Goal: Task Accomplishment & Management: Complete application form

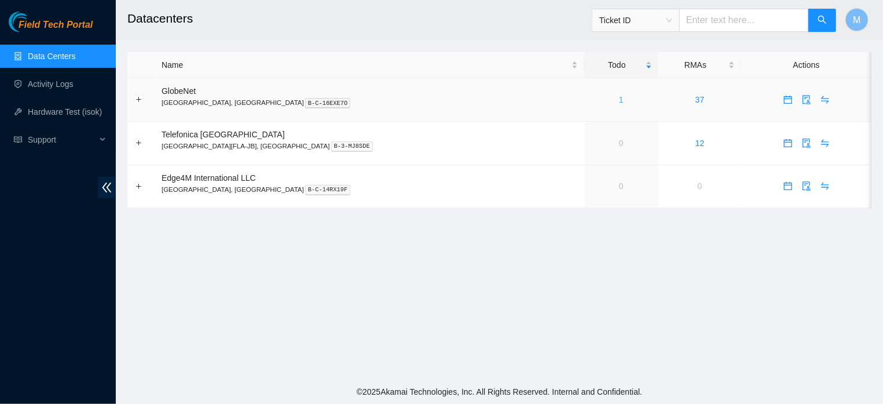
click at [619, 101] on link "1" at bounding box center [621, 99] width 5 height 9
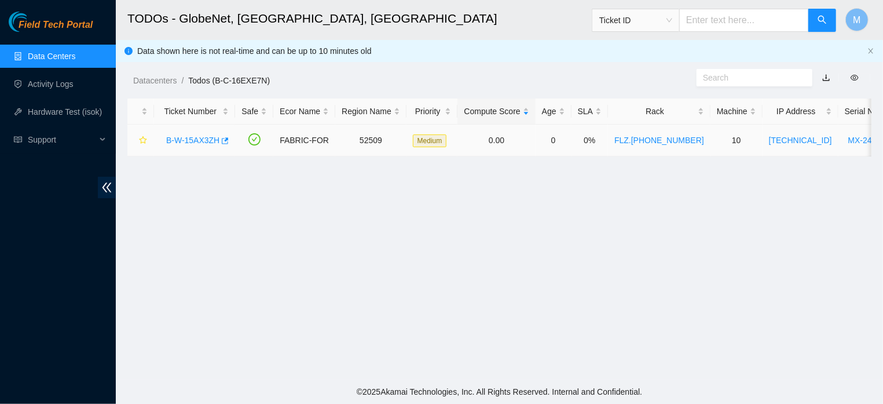
click at [210, 139] on link "B-W-15AX3ZH" at bounding box center [192, 140] width 53 height 9
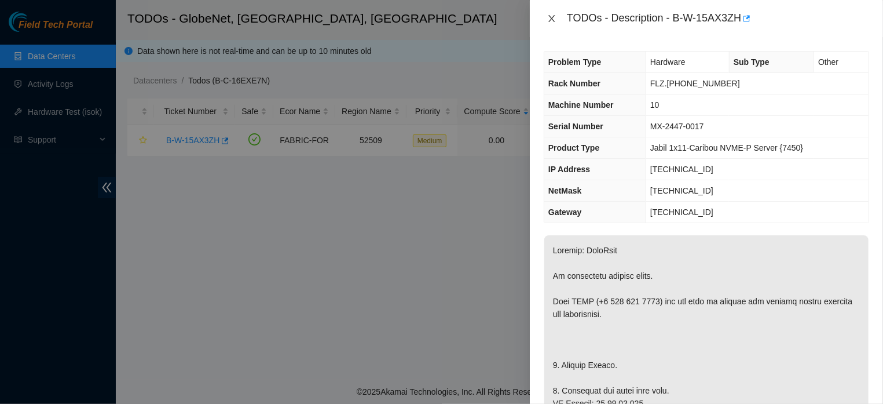
click at [550, 19] on icon "close" at bounding box center [551, 18] width 9 height 9
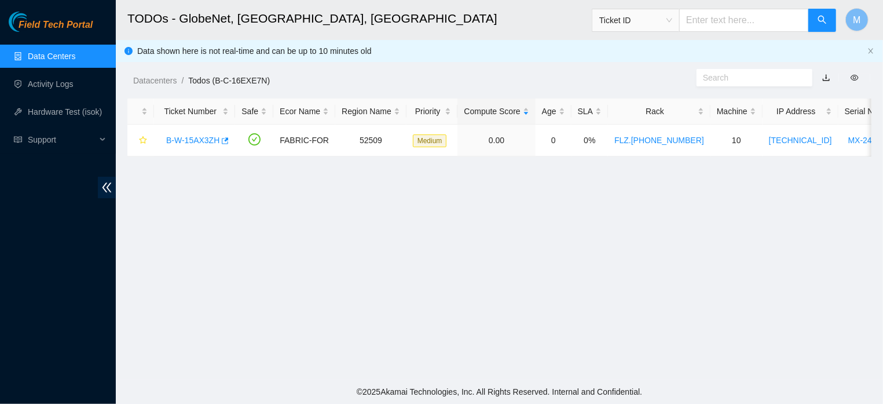
click at [56, 54] on link "Data Centers" at bounding box center [51, 56] width 47 height 9
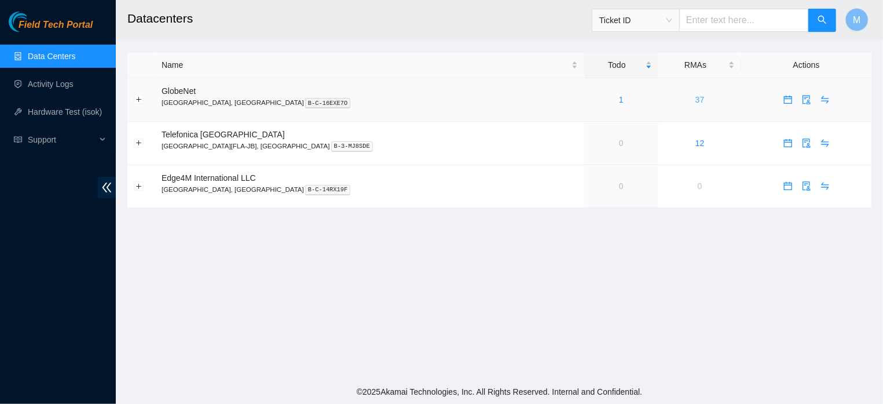
click at [696, 98] on link "37" at bounding box center [700, 99] width 9 height 9
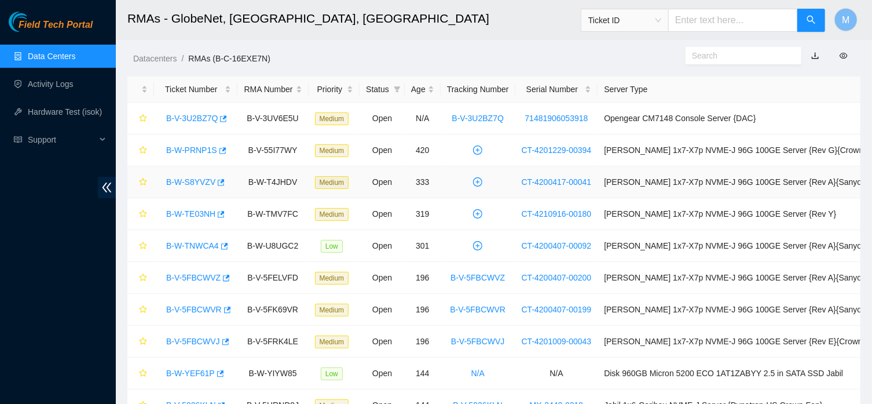
click at [191, 181] on link "B-W-S8YVZV" at bounding box center [190, 181] width 49 height 9
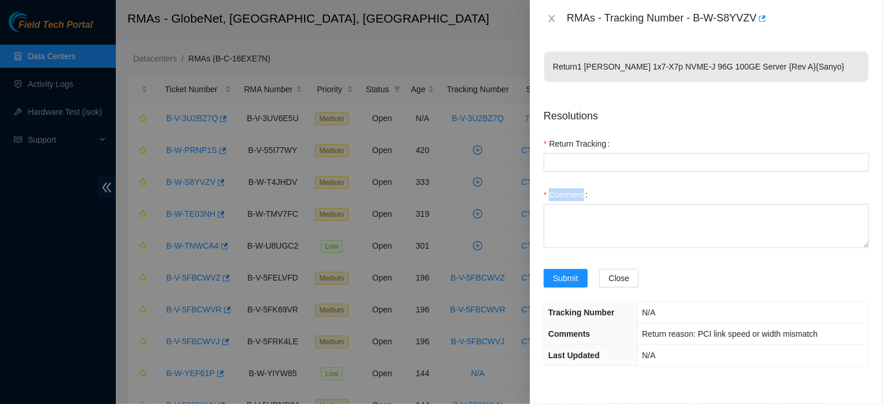
drag, startPoint x: 881, startPoint y: 132, endPoint x: 878, endPoint y: 224, distance: 91.6
click at [878, 224] on div "Return 1 [PERSON_NAME] 1x7-X7p NVME-J 96G 100GE Server {Rev A}{Sanyo} Resolutio…" at bounding box center [706, 220] width 353 height 367
drag, startPoint x: 883, startPoint y: 232, endPoint x: 883, endPoint y: 331, distance: 98.5
click at [883, 331] on div "Return 1 [PERSON_NAME] 1x7-X7p NVME-J 96G 100GE Server {Rev A}{Sanyo} Resolutio…" at bounding box center [706, 220] width 353 height 367
click at [694, 295] on div "Submit Close" at bounding box center [706, 285] width 335 height 32
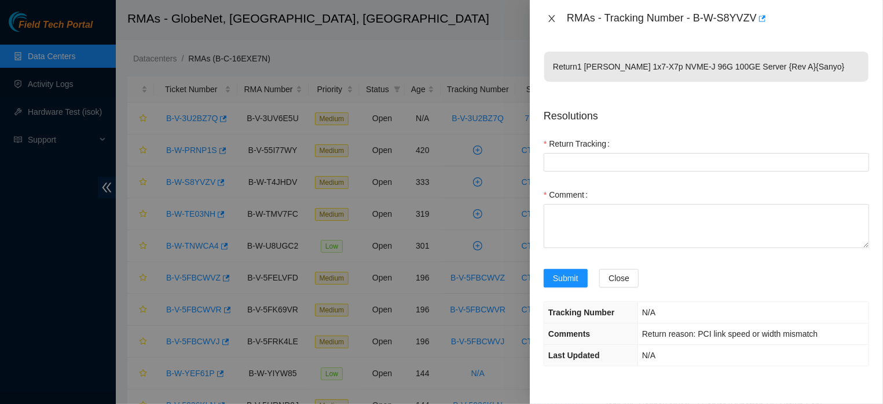
click at [550, 22] on icon "close" at bounding box center [551, 18] width 9 height 9
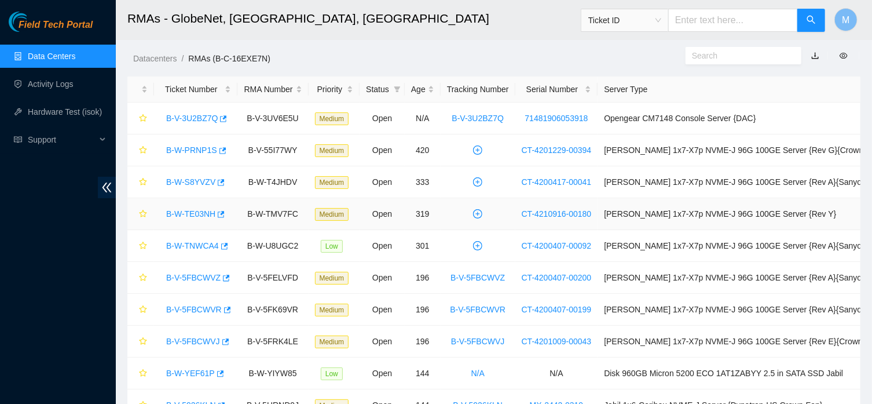
click at [199, 214] on link "B-W-TE03NH" at bounding box center [190, 213] width 49 height 9
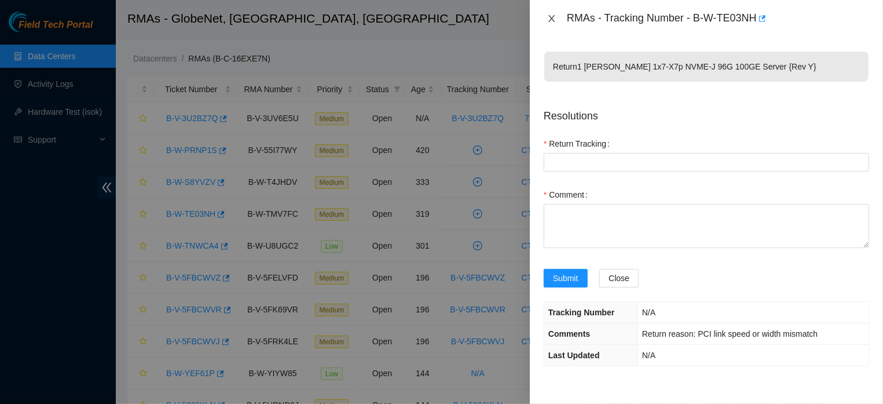
click at [553, 15] on icon "close" at bounding box center [551, 18] width 9 height 9
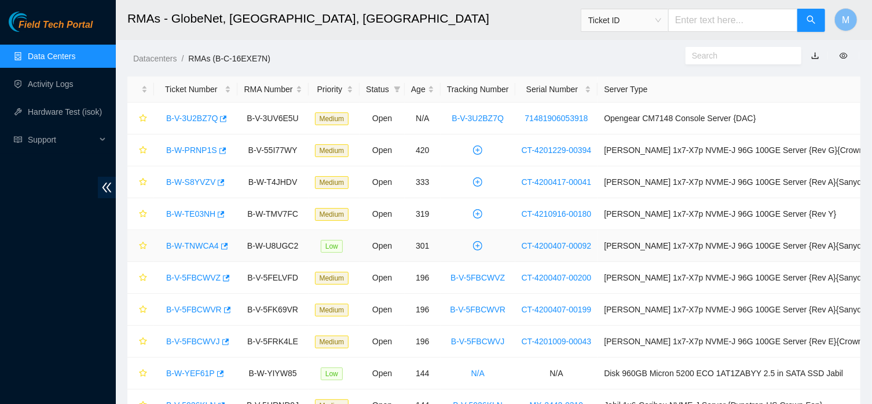
click at [201, 243] on link "B-W-TNWCA4" at bounding box center [192, 245] width 53 height 9
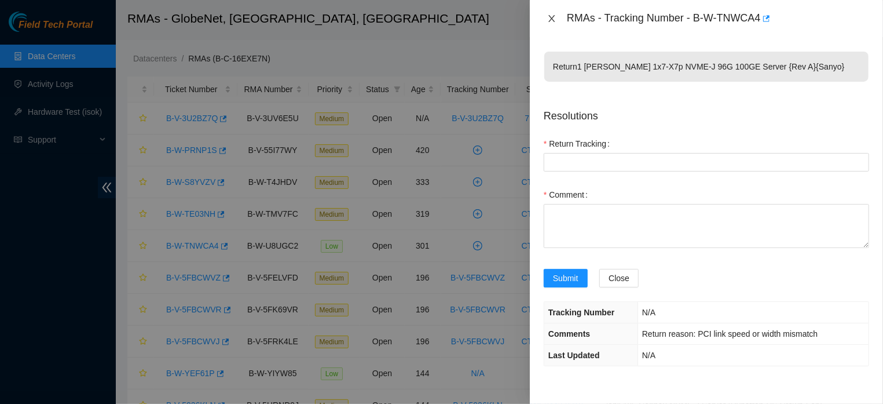
click at [550, 19] on icon "close" at bounding box center [551, 18] width 9 height 9
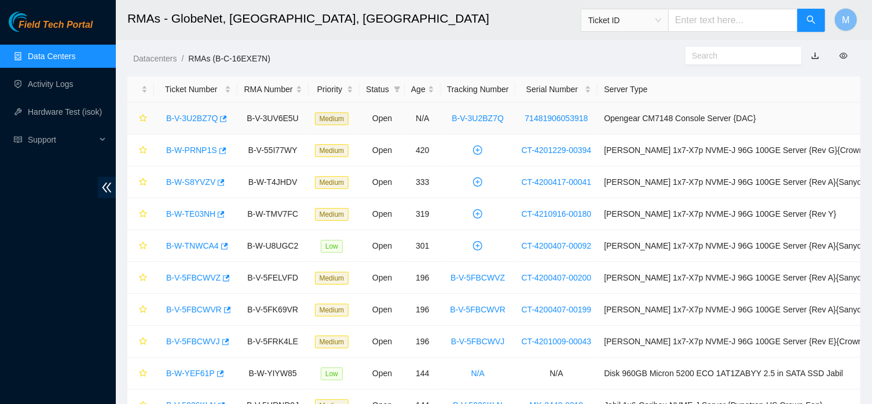
click at [192, 116] on link "B-V-3U2BZ7Q" at bounding box center [192, 118] width 52 height 9
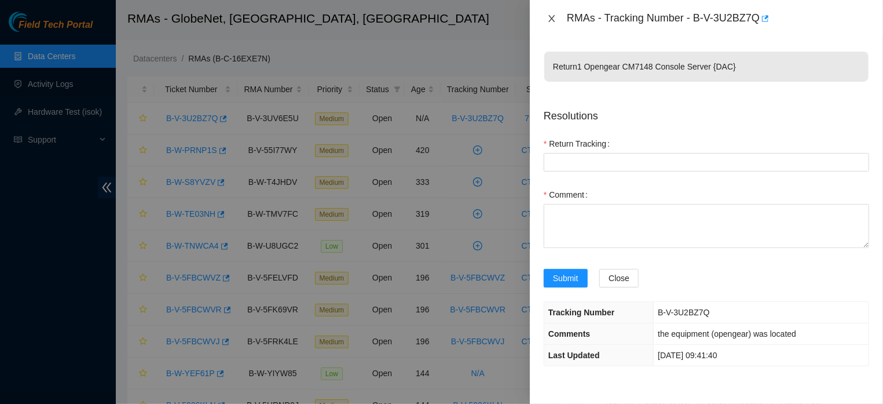
click at [550, 17] on icon "close" at bounding box center [551, 18] width 9 height 9
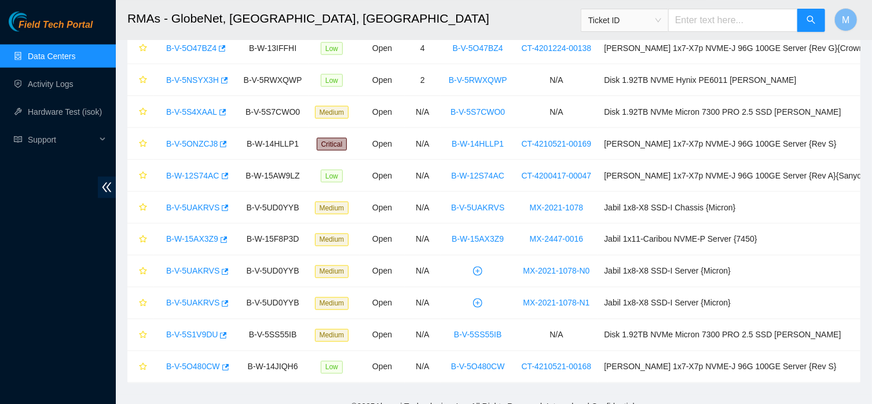
scroll to position [916, 0]
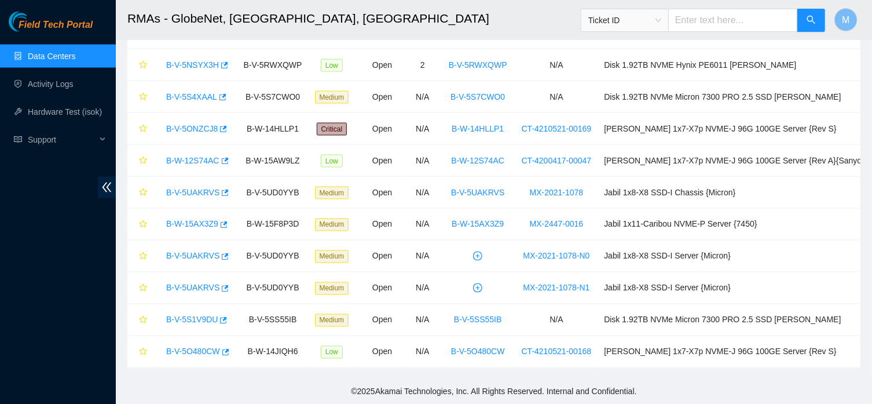
click at [43, 59] on link "Data Centers" at bounding box center [51, 56] width 47 height 9
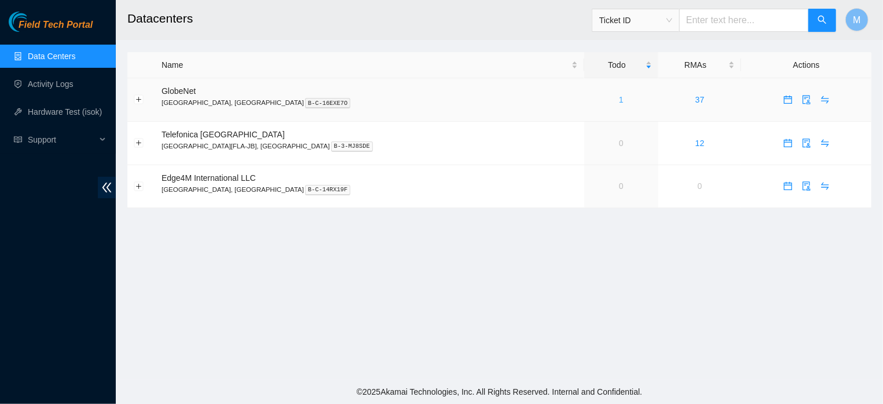
click at [619, 100] on link "1" at bounding box center [621, 99] width 5 height 9
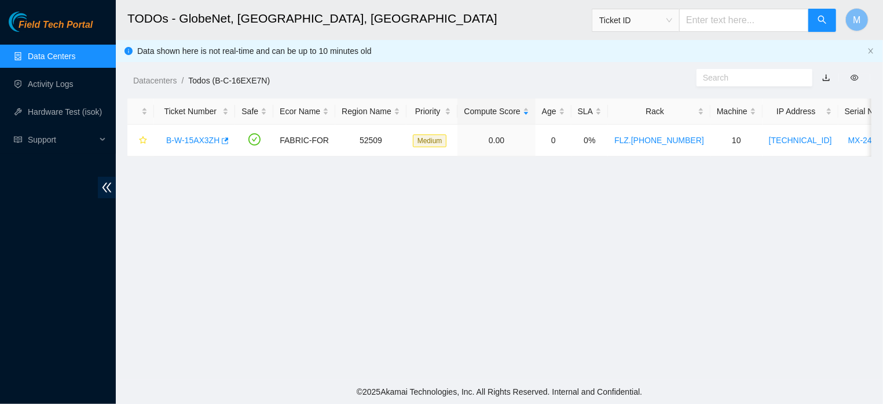
click at [61, 56] on link "Data Centers" at bounding box center [51, 56] width 47 height 9
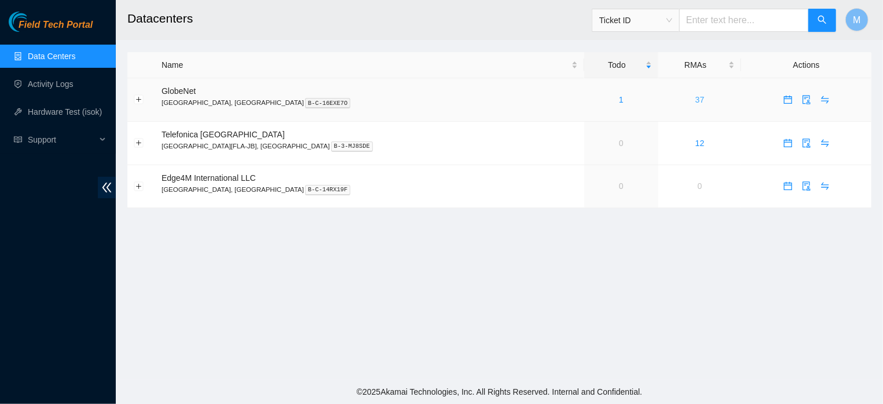
click at [696, 97] on link "37" at bounding box center [700, 99] width 9 height 9
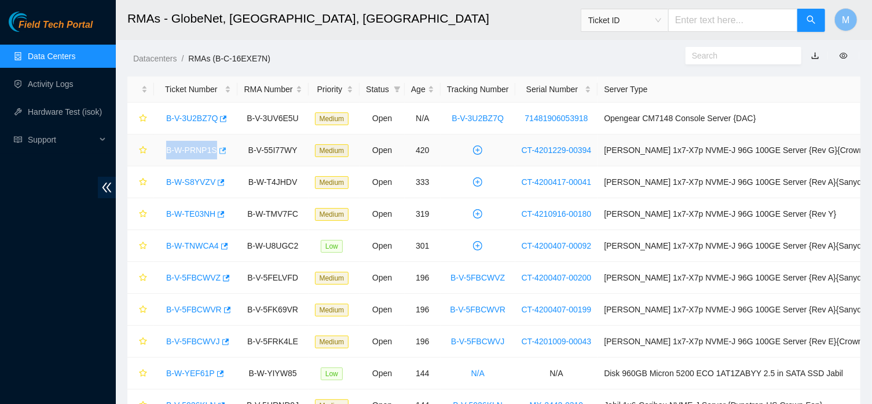
drag, startPoint x: 160, startPoint y: 149, endPoint x: 216, endPoint y: 160, distance: 56.6
copy link "B-W-PRNP1S"
drag, startPoint x: 166, startPoint y: 182, endPoint x: 216, endPoint y: 189, distance: 50.8
copy link "B-W-S8YVZV"
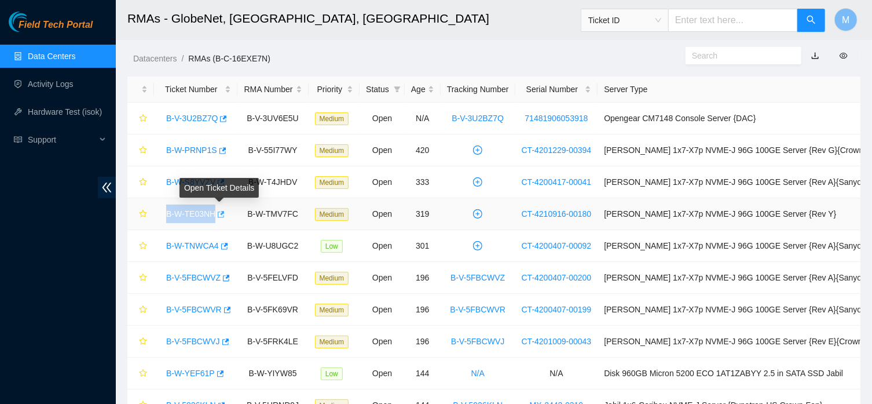
drag, startPoint x: 163, startPoint y: 214, endPoint x: 220, endPoint y: 221, distance: 57.1
copy link "B-W-TE03NH"
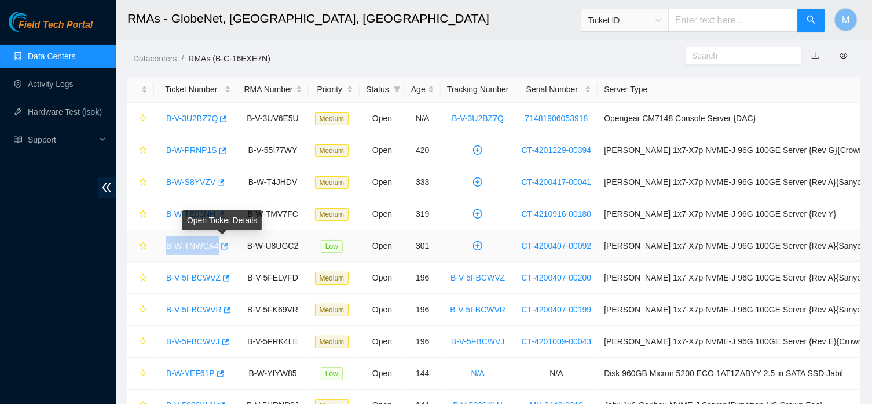
drag, startPoint x: 163, startPoint y: 246, endPoint x: 226, endPoint y: 253, distance: 63.5
copy link "B-W-TNWCA4"
click at [196, 149] on link "B-W-PRNP1S" at bounding box center [191, 149] width 51 height 9
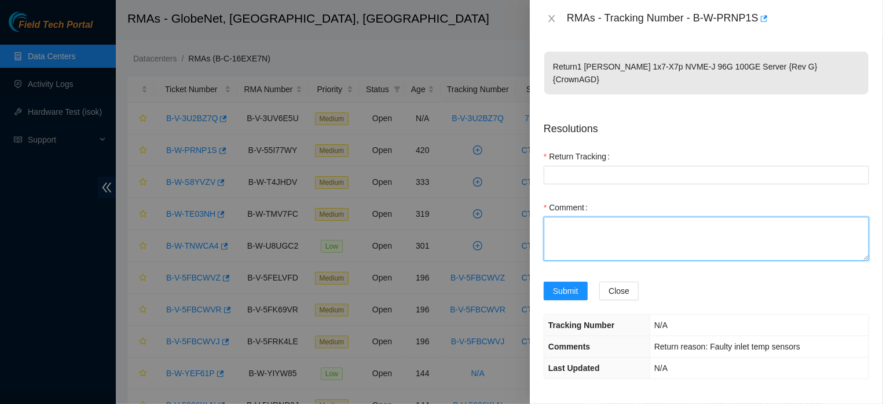
click at [638, 222] on textarea "Comment" at bounding box center [707, 239] width 326 height 44
paste textarea "THE MACHINE WAS LOCATED"
type textarea "THE MACHINE WAS LOCATED"
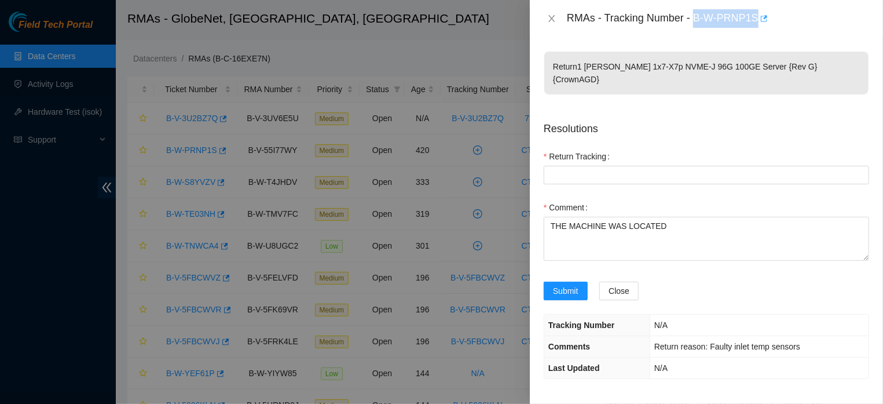
drag, startPoint x: 689, startPoint y: 19, endPoint x: 753, endPoint y: 19, distance: 63.7
copy div "B-W-PRNP1S"
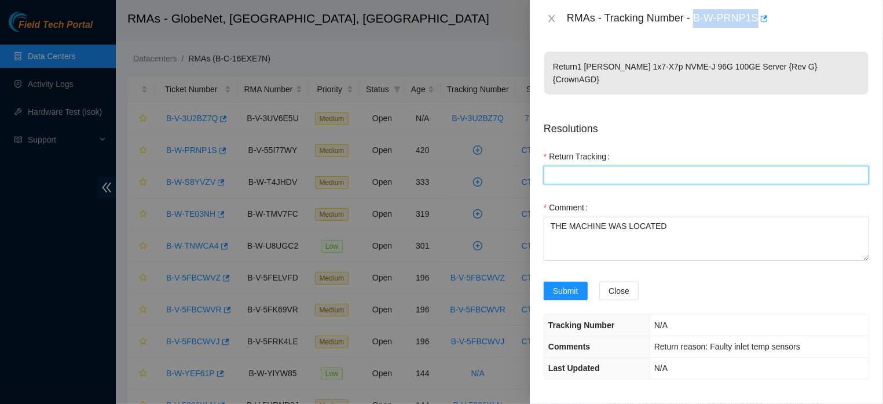
click at [648, 166] on Tracking "Return Tracking" at bounding box center [707, 175] width 326 height 19
paste Tracking "B-W-PRNP1S"
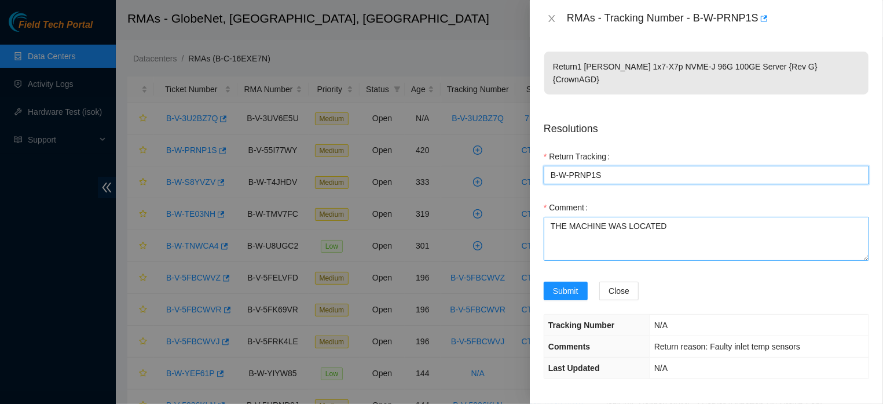
type Tracking "B-W-PRNP1S"
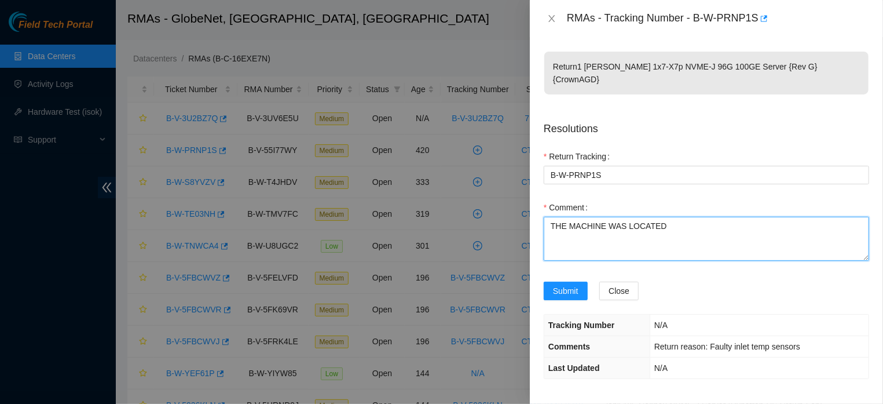
click at [677, 217] on textarea "THE MACHINE WAS LOCATED" at bounding box center [707, 239] width 326 height 44
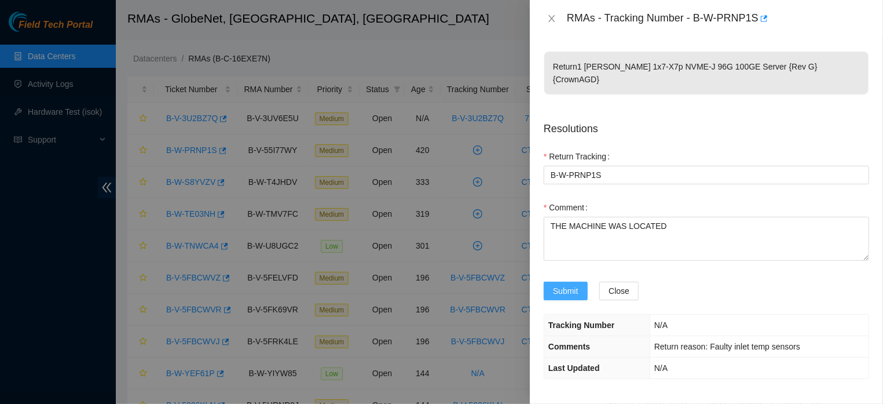
click at [573, 290] on span "Submit" at bounding box center [565, 290] width 25 height 13
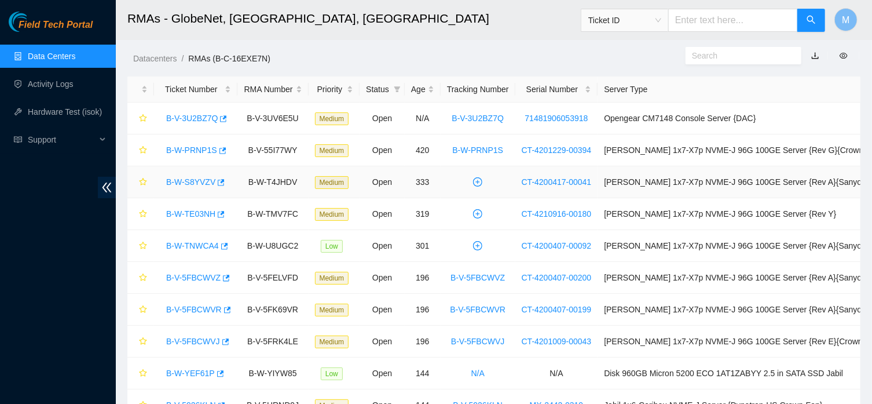
click at [181, 182] on link "B-W-S8YVZV" at bounding box center [190, 181] width 49 height 9
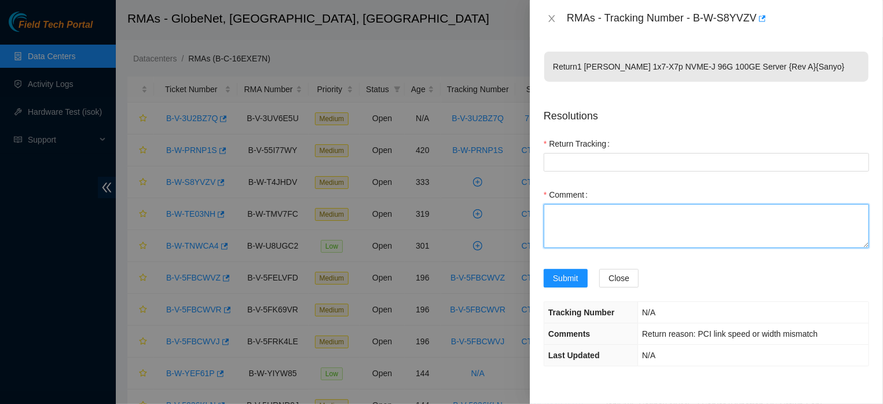
click at [591, 221] on textarea "Comment" at bounding box center [707, 226] width 326 height 44
paste textarea "THE MACHINE WAS LOCATED"
type textarea "THE MACHINE WAS LOCATED"
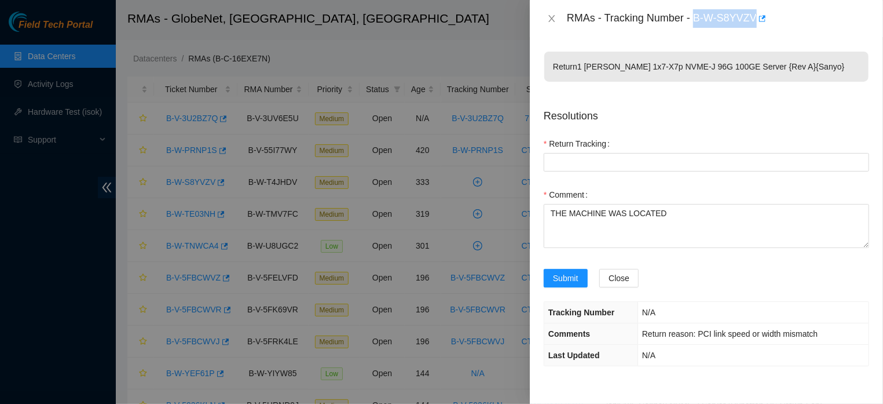
drag, startPoint x: 689, startPoint y: 17, endPoint x: 749, endPoint y: 18, distance: 59.7
click at [749, 18] on div "RMAs - Tracking Number - B-W-S8YVZV" at bounding box center [718, 18] width 302 height 19
copy div "B-W-S8YVZV"
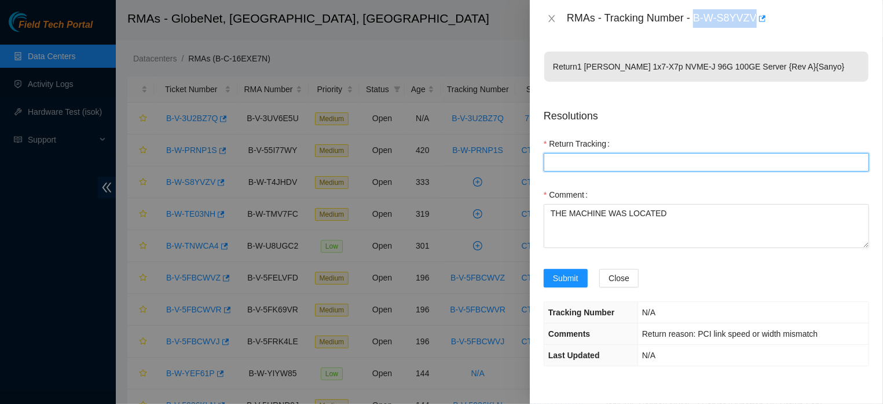
click at [632, 159] on Tracking "Return Tracking" at bounding box center [707, 162] width 326 height 19
paste Tracking "B-W-S8YVZV"
type Tracking "B-W-S8YVZV"
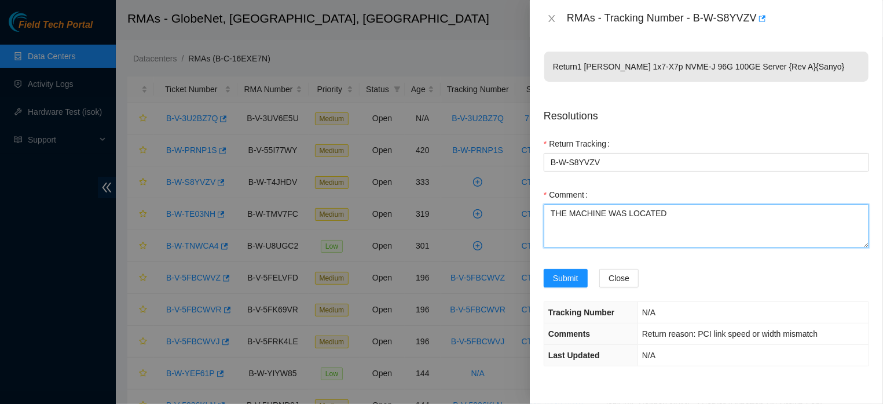
click at [663, 212] on textarea "THE MACHINE WAS LOCATED" at bounding box center [707, 226] width 326 height 44
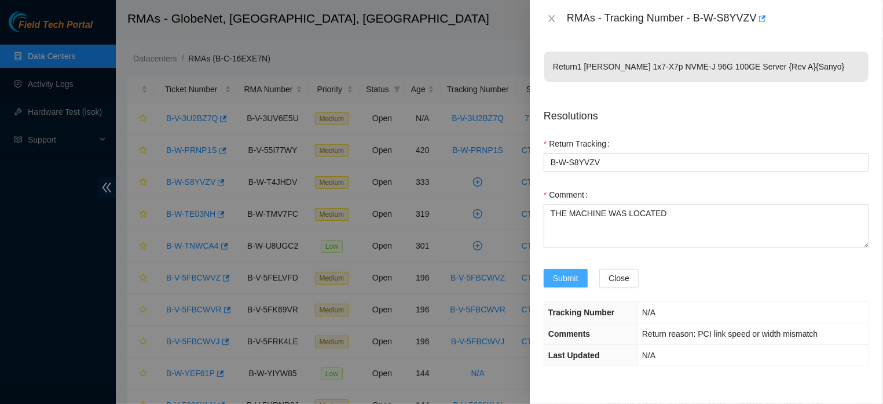
click at [578, 284] on span "Submit" at bounding box center [565, 278] width 25 height 13
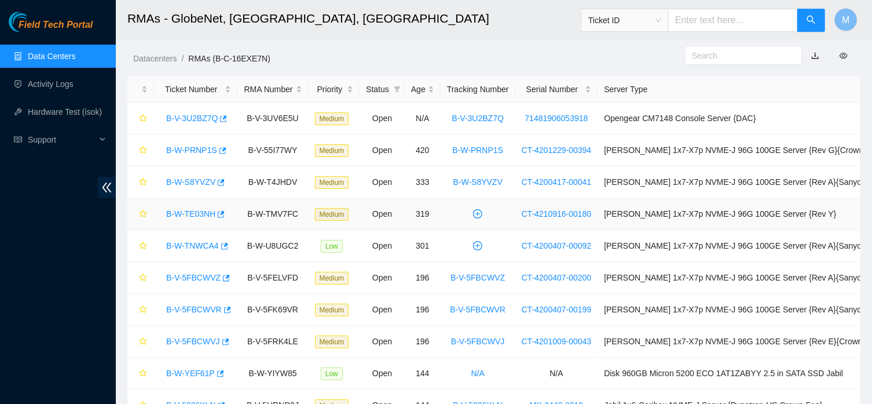
click at [191, 211] on link "B-W-TE03NH" at bounding box center [190, 213] width 49 height 9
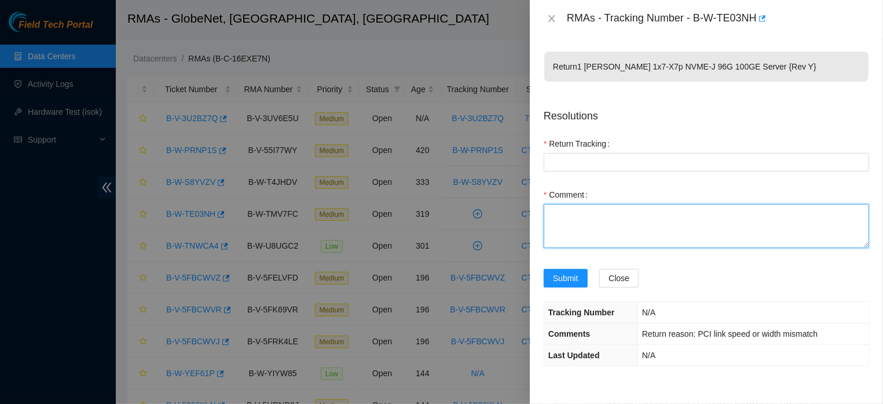
click at [593, 215] on textarea "Comment" at bounding box center [707, 226] width 326 height 44
paste textarea "THE MACHINE WAS LOCATED"
type textarea "THE MACHINE WAS LOCATED"
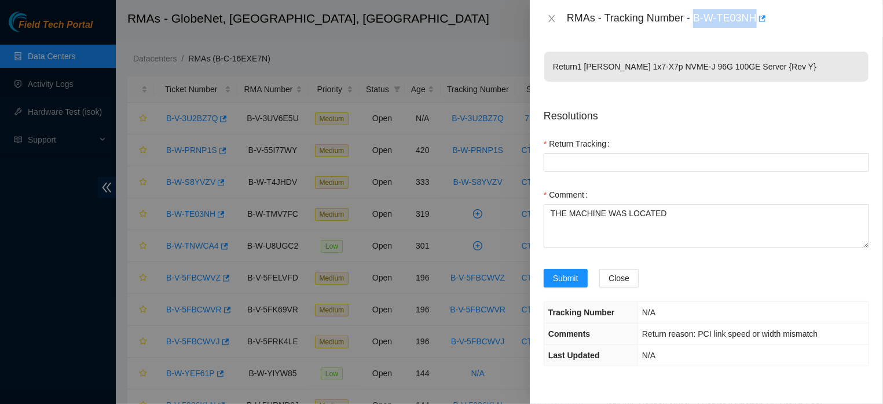
drag, startPoint x: 690, startPoint y: 15, endPoint x: 750, endPoint y: 22, distance: 60.1
click at [750, 22] on div "RMAs - Tracking Number - B-W-TE03NH" at bounding box center [718, 18] width 302 height 19
copy div "B-W-TE03NH"
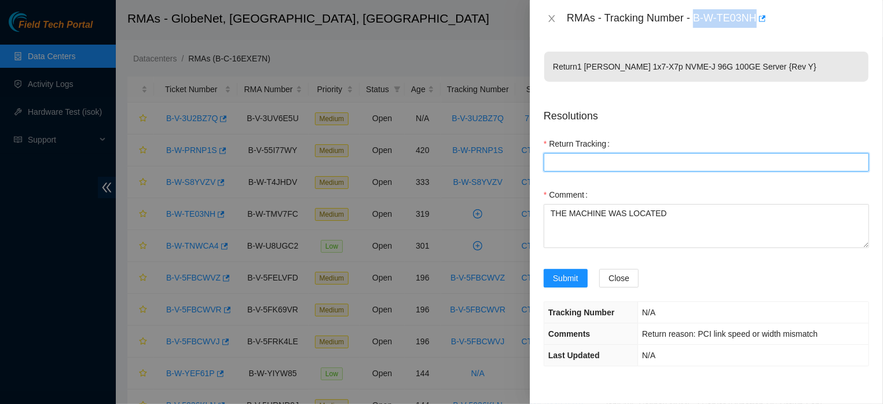
click at [603, 159] on Tracking "Return Tracking" at bounding box center [707, 162] width 326 height 19
paste Tracking "B-W-TE03NH"
type Tracking "B-W-TE03NH"
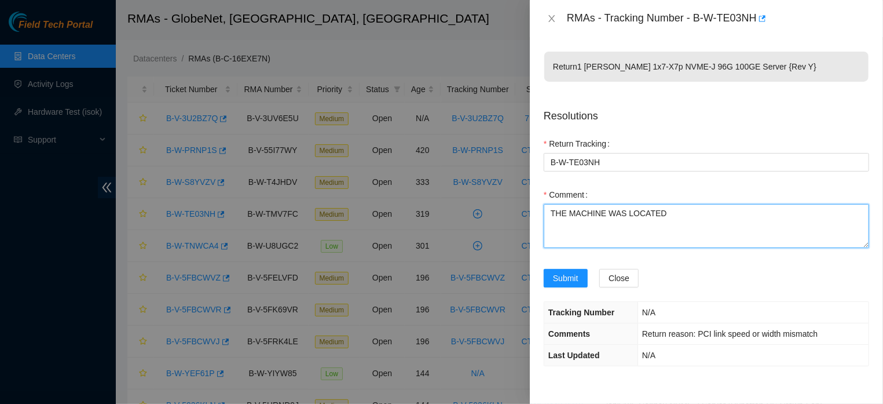
click at [681, 213] on textarea "THE MACHINE WAS LOCATED" at bounding box center [707, 226] width 326 height 44
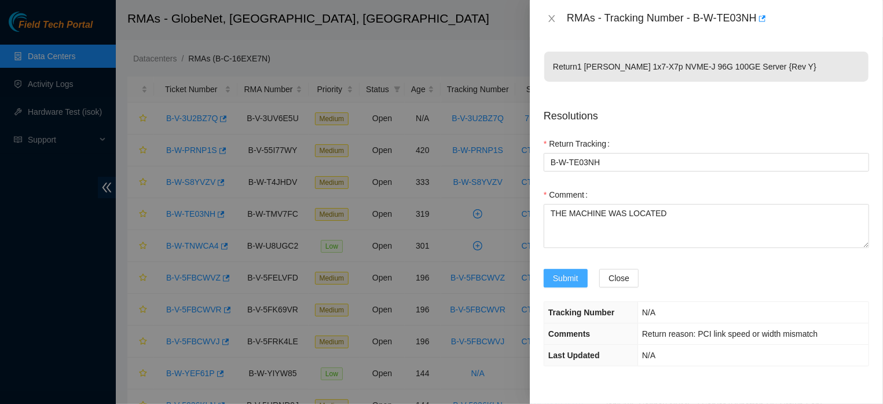
click at [572, 283] on button "Submit" at bounding box center [566, 278] width 44 height 19
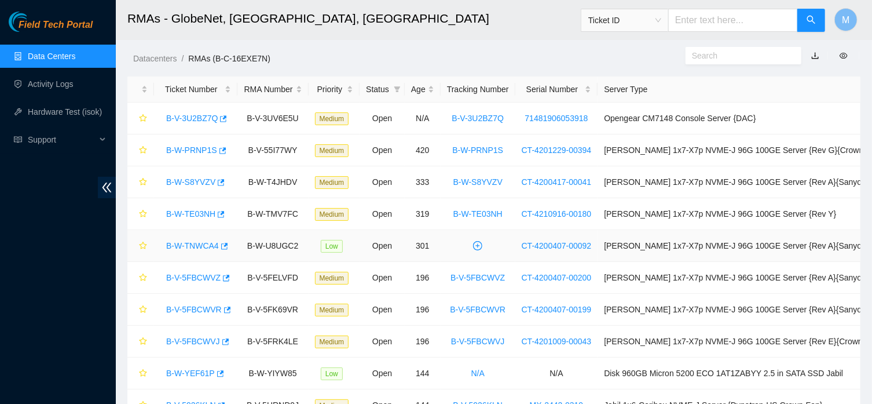
click at [198, 248] on link "B-W-TNWCA4" at bounding box center [192, 245] width 53 height 9
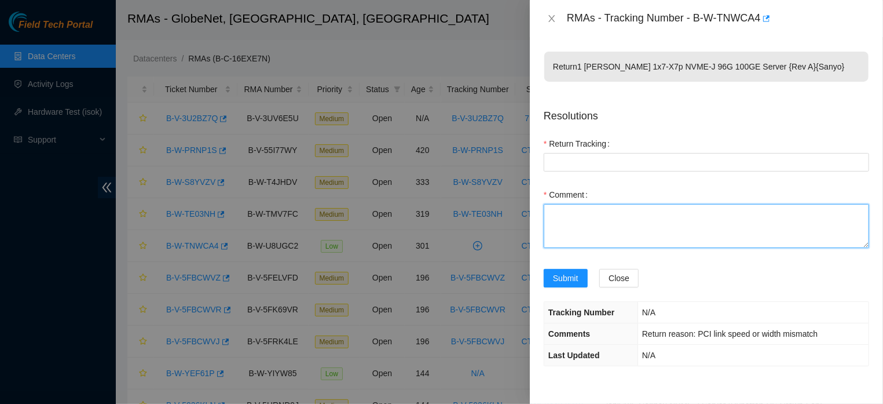
click at [647, 222] on textarea "Comment" at bounding box center [707, 226] width 326 height 44
paste textarea "THE MACHINE WAS LOCATED"
type textarea "THE MACHINE WAS LOCATED"
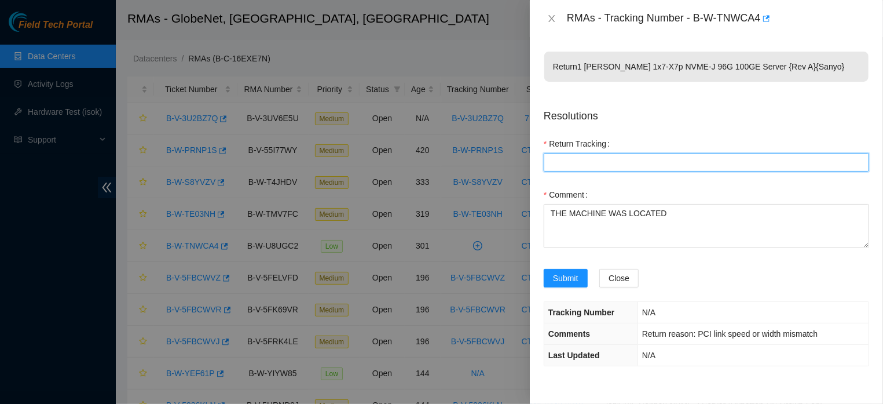
click at [630, 160] on Tracking "Return Tracking" at bounding box center [707, 162] width 326 height 19
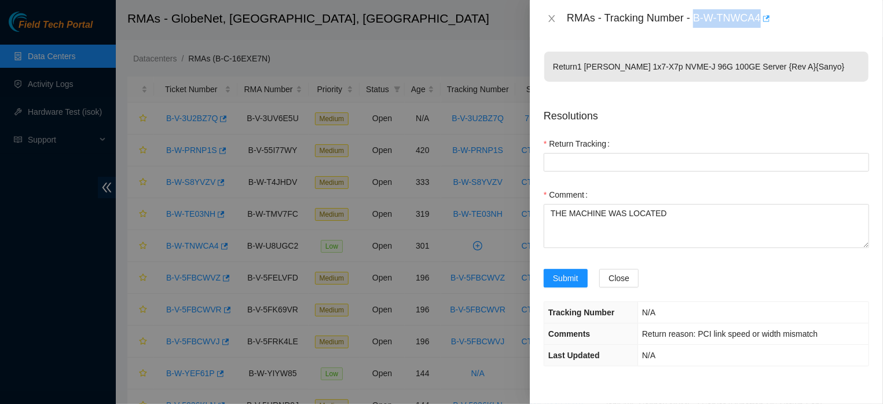
drag, startPoint x: 690, startPoint y: 20, endPoint x: 756, endPoint y: 20, distance: 66.0
copy div "B-W-TNWCA4"
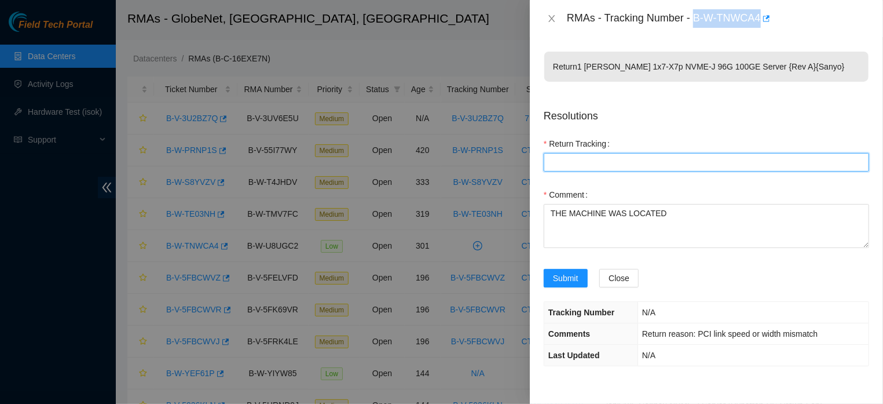
click at [597, 160] on Tracking "Return Tracking" at bounding box center [707, 162] width 326 height 19
paste Tracking "B-W-TNWCA4"
type Tracking "B-W-TNWCA4"
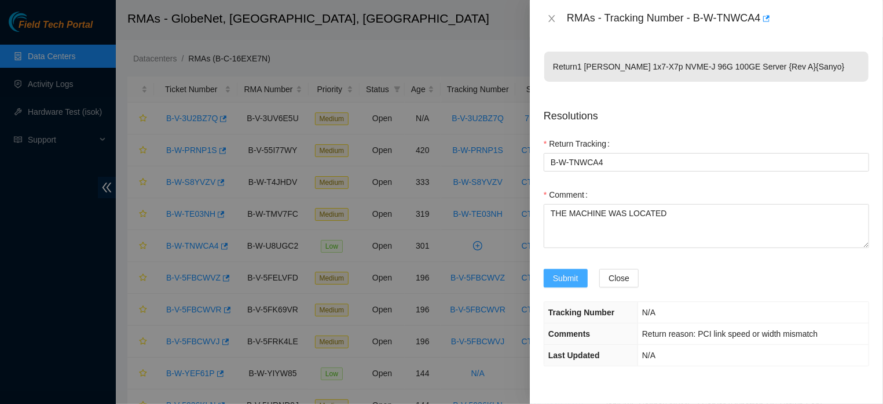
click at [565, 284] on span "Submit" at bounding box center [565, 278] width 25 height 13
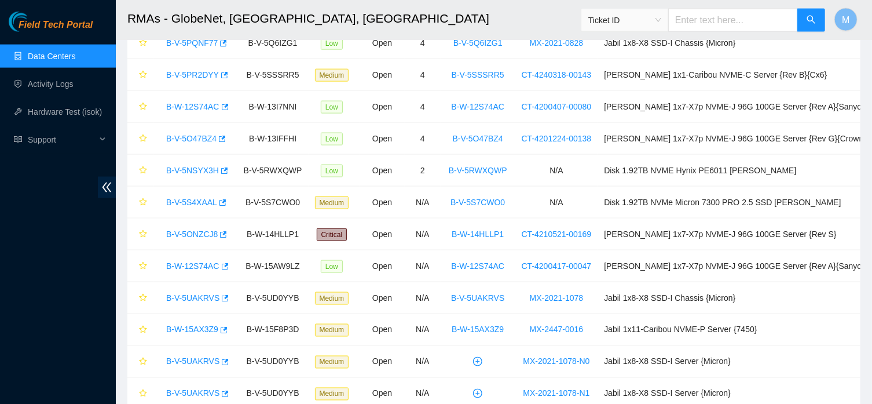
scroll to position [916, 0]
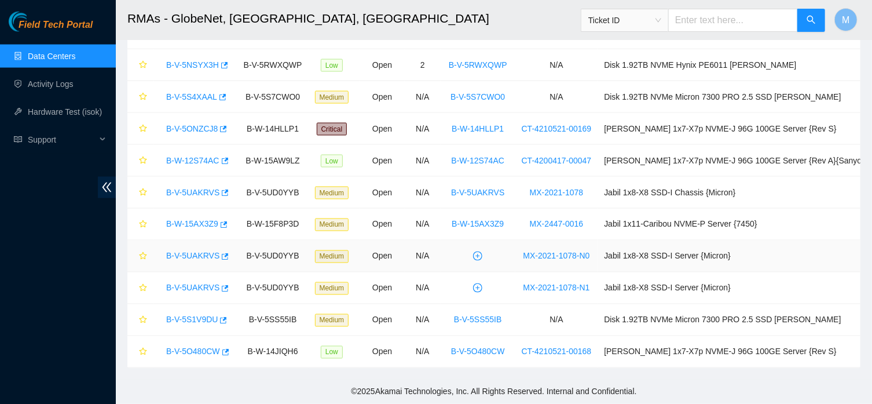
click at [210, 257] on link "B-V-5UAKRVS" at bounding box center [192, 255] width 53 height 9
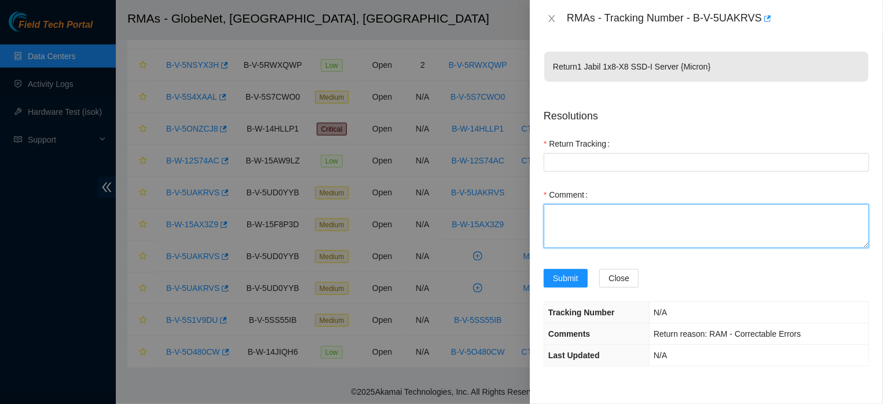
click at [597, 221] on textarea "Comment" at bounding box center [707, 226] width 326 height 44
paste textarea "B-W-TNWCA4"
type textarea "B-W-TNWCA4"
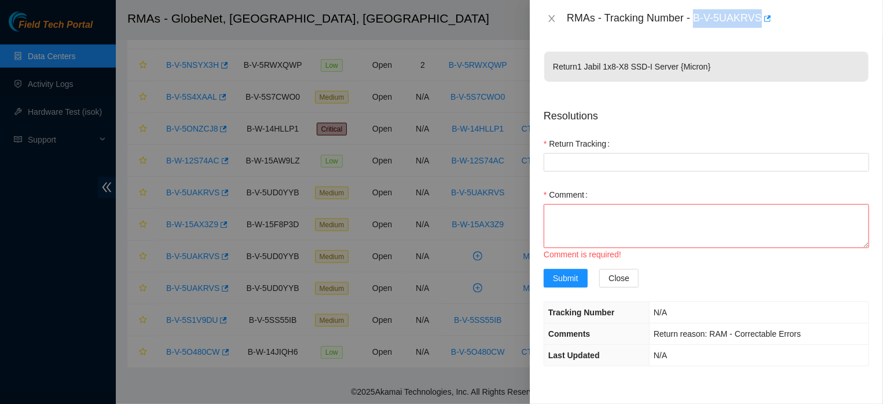
drag, startPoint x: 689, startPoint y: 19, endPoint x: 754, endPoint y: 20, distance: 65.5
click at [754, 20] on div "RMAs - Tracking Number - B-V-5UAKRVS" at bounding box center [718, 18] width 302 height 19
copy div "B-V-5UAKRVS"
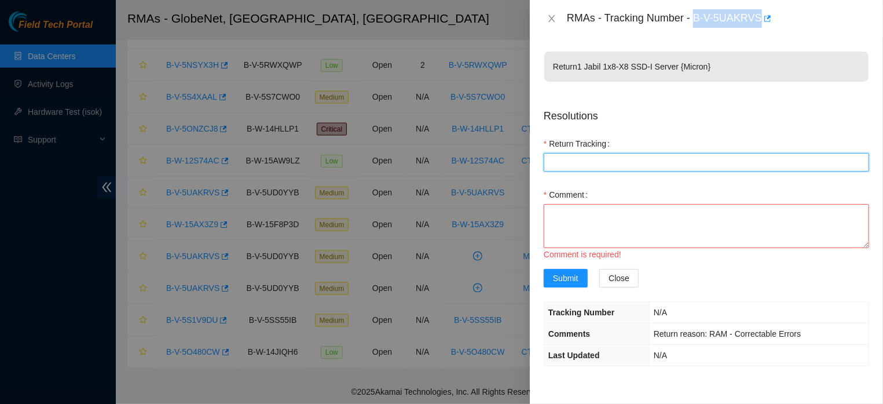
click at [582, 159] on Tracking "Return Tracking" at bounding box center [707, 162] width 326 height 19
paste Tracking "B-V-5UAKRVS"
type Tracking "B-V-5UAKRVS"
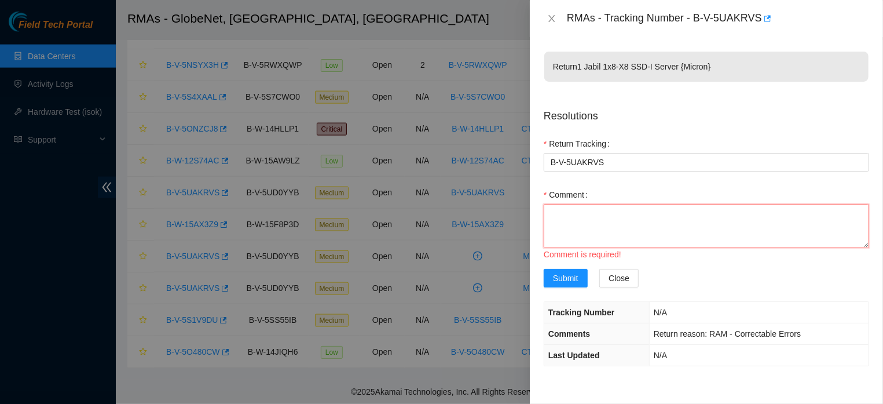
click at [589, 221] on textarea "Comment" at bounding box center [707, 226] width 326 height 44
paste textarea "THE MACHINE WAS LOCATED"
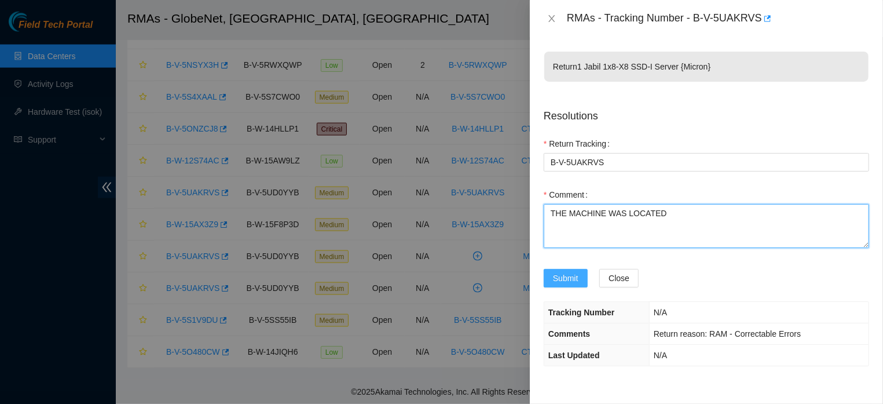
type textarea "THE MACHINE WAS LOCATED"
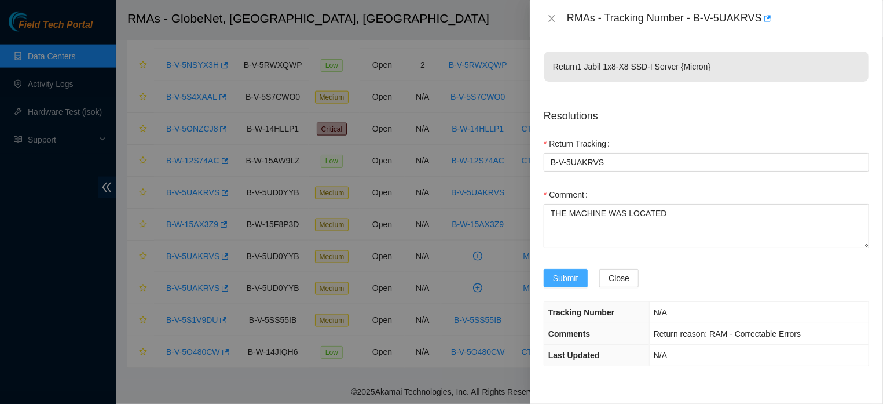
click at [567, 284] on span "Submit" at bounding box center [565, 278] width 25 height 13
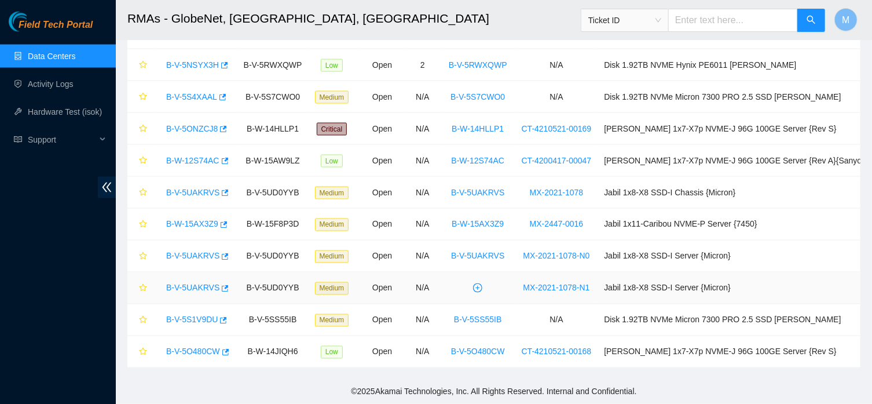
click at [192, 290] on link "B-V-5UAKRVS" at bounding box center [192, 287] width 53 height 9
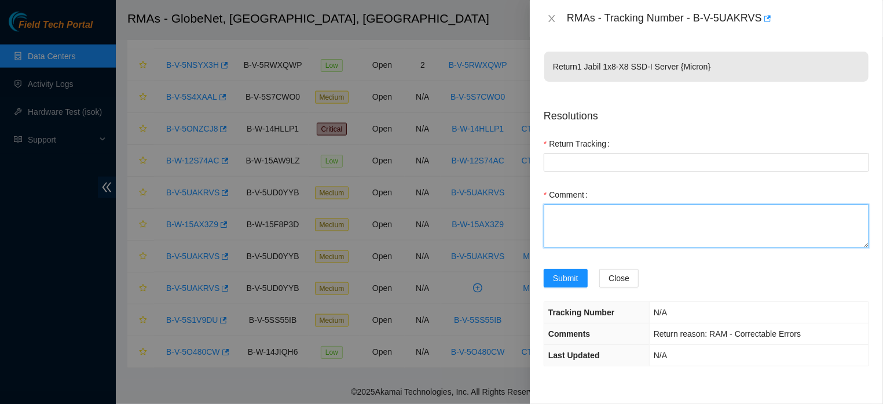
click at [586, 235] on textarea "Comment" at bounding box center [707, 226] width 326 height 44
paste textarea "THE MACHINE WAS LOCATED"
type textarea "THE MACHINE WAS LOCATED"
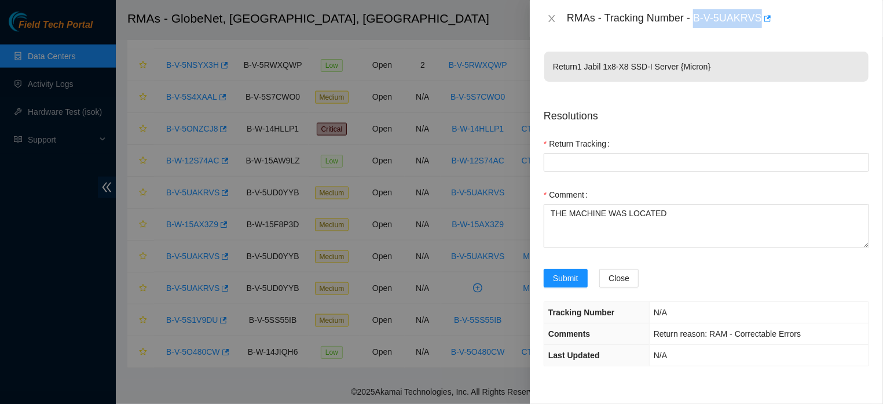
drag, startPoint x: 689, startPoint y: 17, endPoint x: 754, endPoint y: 23, distance: 65.7
click at [754, 23] on div "RMAs - Tracking Number - B-V-5UAKRVS" at bounding box center [718, 18] width 302 height 19
copy div "B-V-5UAKRVS"
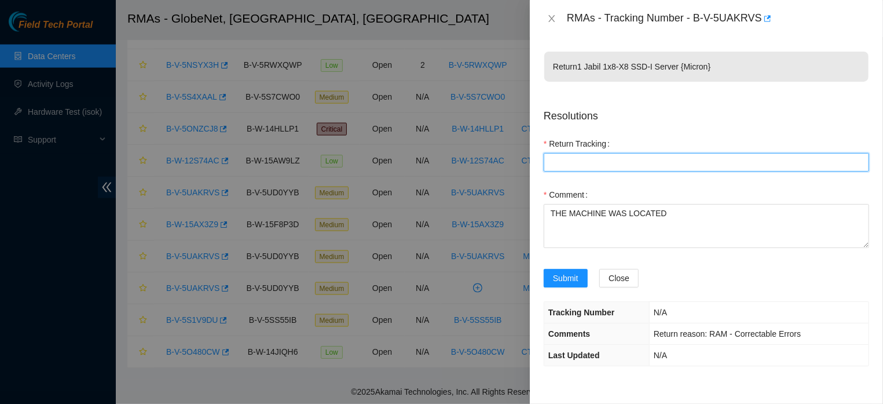
click at [584, 157] on Tracking "Return Tracking" at bounding box center [707, 162] width 326 height 19
paste Tracking "B-V-5UAKRVS"
type Tracking "B-V-5UAKRVS"
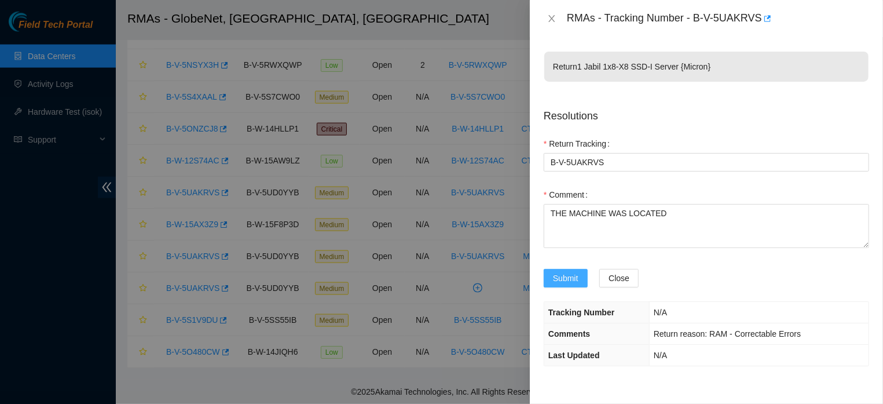
click at [559, 284] on span "Submit" at bounding box center [565, 278] width 25 height 13
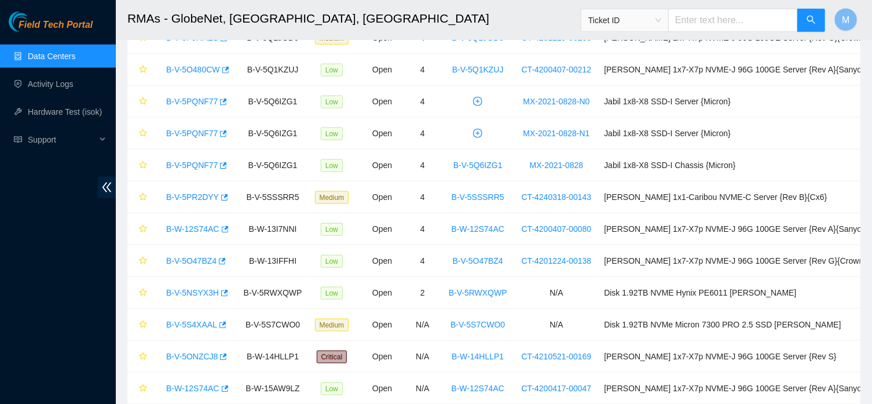
scroll to position [646, 0]
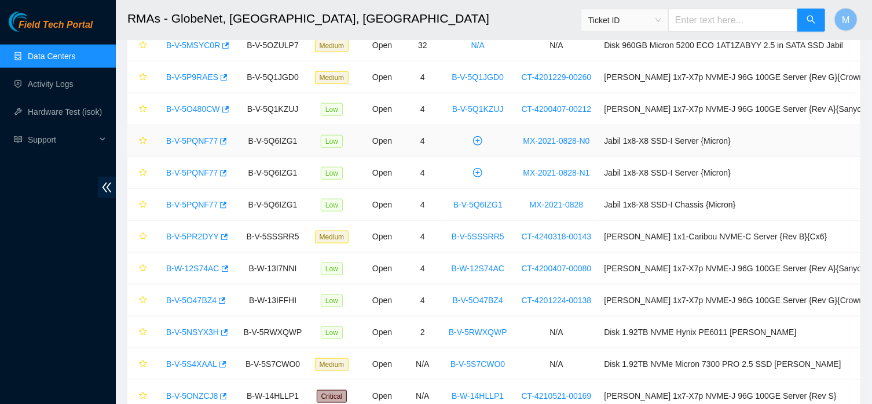
click at [201, 144] on link "B-V-5PQNF77" at bounding box center [192, 140] width 52 height 9
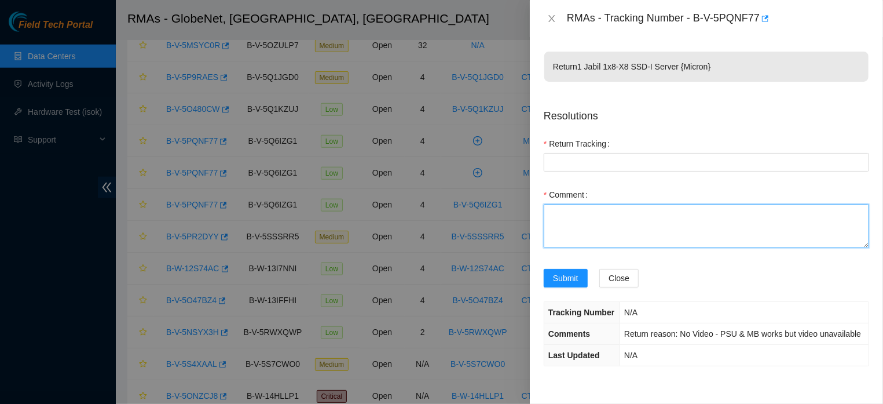
click at [557, 224] on textarea "Comment" at bounding box center [707, 226] width 326 height 44
paste textarea "THE MACHINE WAS LOCATED"
type textarea "THE MACHINE WAS LOCATED"
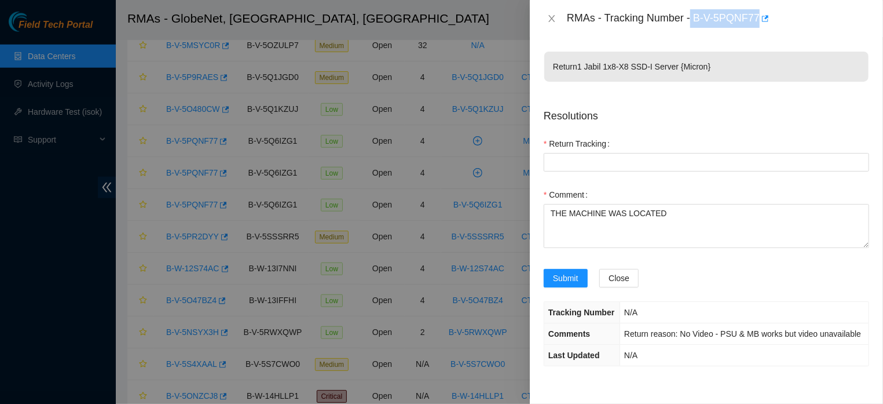
drag, startPoint x: 688, startPoint y: 16, endPoint x: 754, endPoint y: 25, distance: 67.3
click at [754, 25] on div "RMAs - Tracking Number - B-V-5PQNF77" at bounding box center [718, 18] width 302 height 19
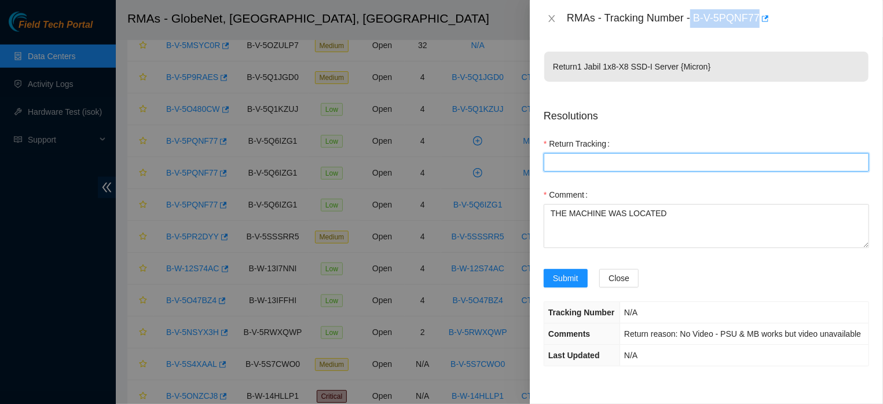
click at [641, 160] on Tracking "Return Tracking" at bounding box center [707, 162] width 326 height 19
paste Tracking "B-V-5PQNF77"
type Tracking "B-V-5PQNF77"
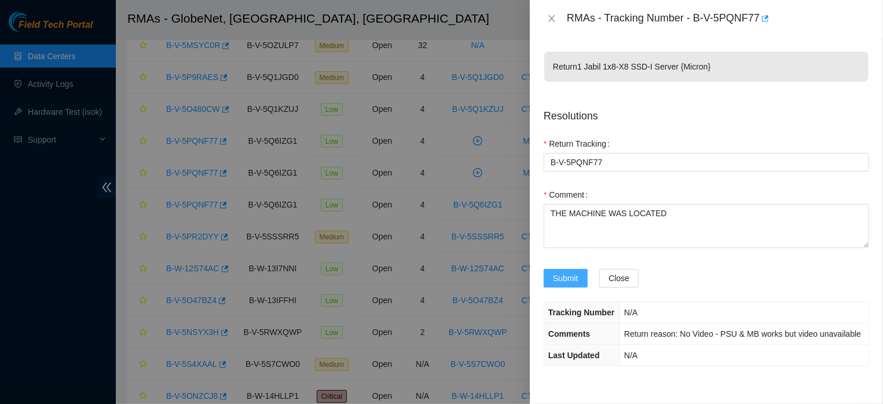
click at [568, 284] on span "Submit" at bounding box center [565, 278] width 25 height 13
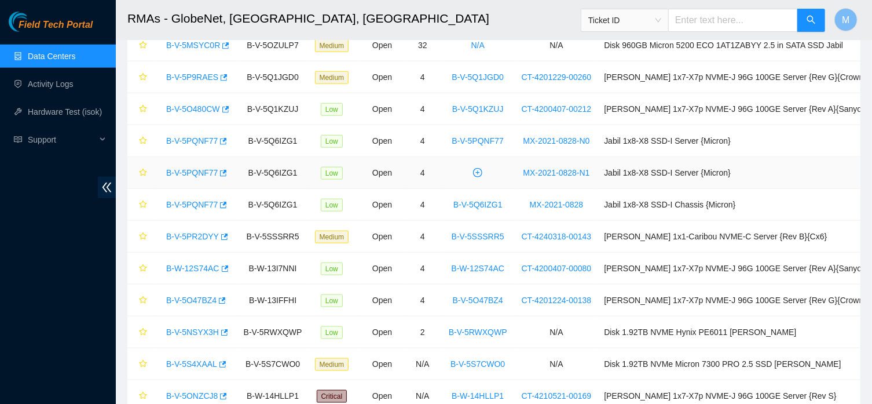
click at [195, 175] on link "B-V-5PQNF77" at bounding box center [192, 172] width 52 height 9
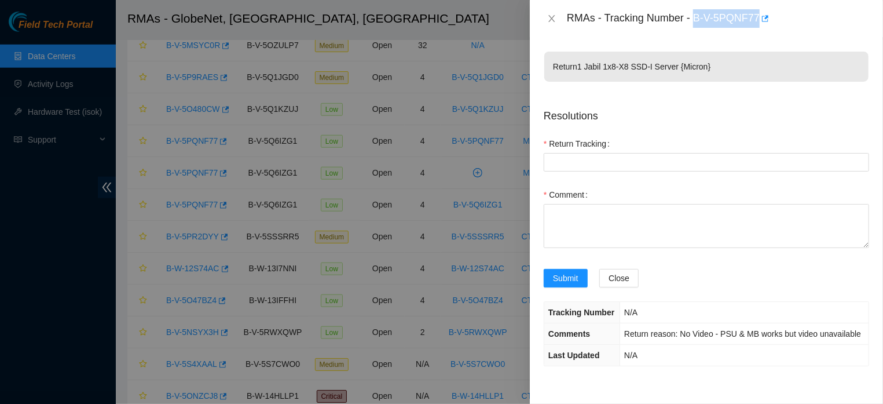
drag, startPoint x: 692, startPoint y: 20, endPoint x: 754, endPoint y: 22, distance: 62.6
click at [754, 22] on div "RMAs - Tracking Number - B-V-5PQNF77" at bounding box center [718, 18] width 302 height 19
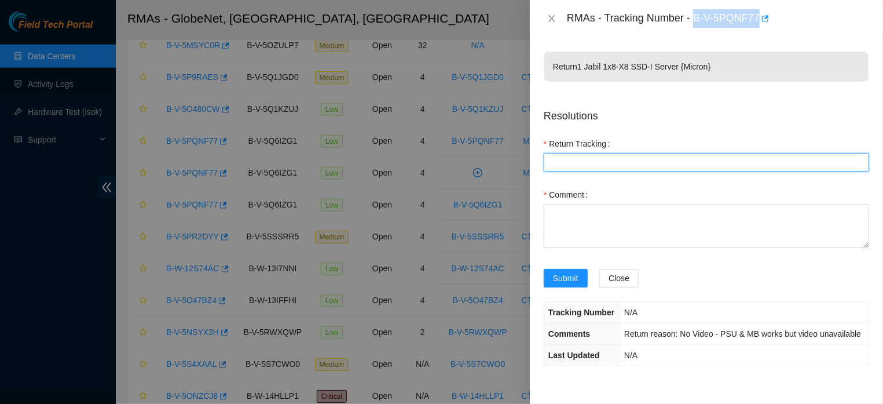
click at [584, 159] on Tracking "Return Tracking" at bounding box center [707, 162] width 326 height 19
paste Tracking "B-V-5PQNF77"
type Tracking "B-V-5PQNF77"
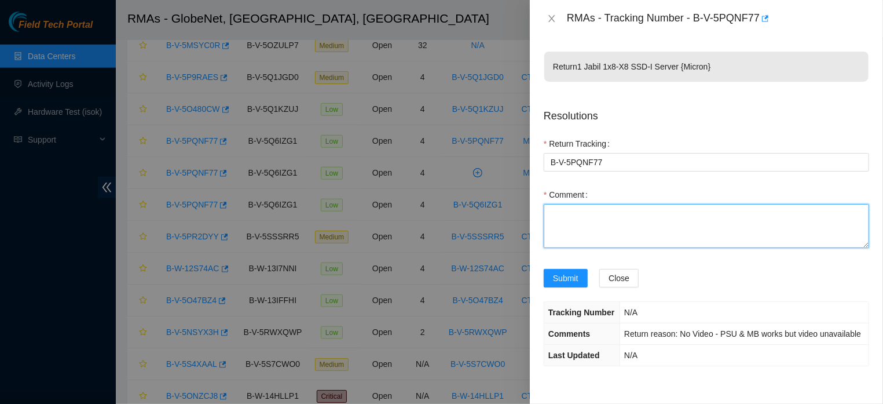
click at [579, 240] on textarea "Comment" at bounding box center [707, 226] width 326 height 44
paste textarea "THE MACHINE WAS LOCATED"
type textarea "THE MACHINE WAS LOCATED"
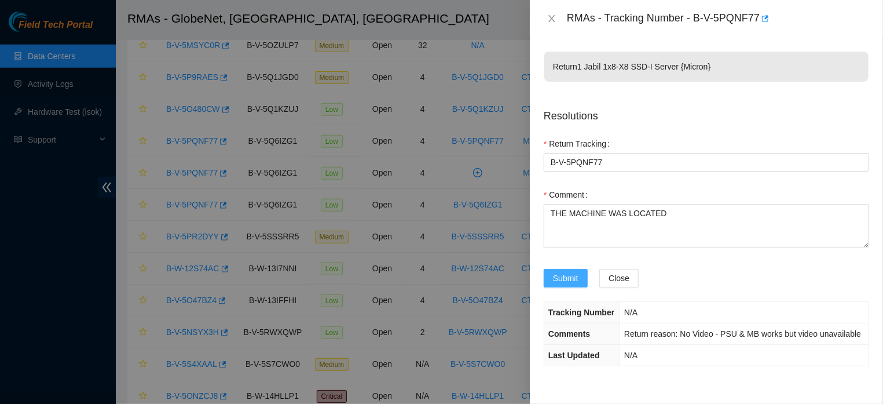
click at [566, 284] on span "Submit" at bounding box center [565, 278] width 25 height 13
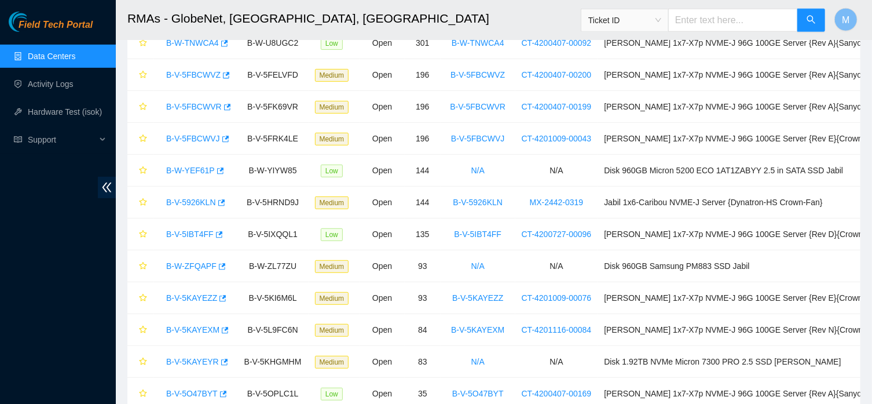
scroll to position [15, 0]
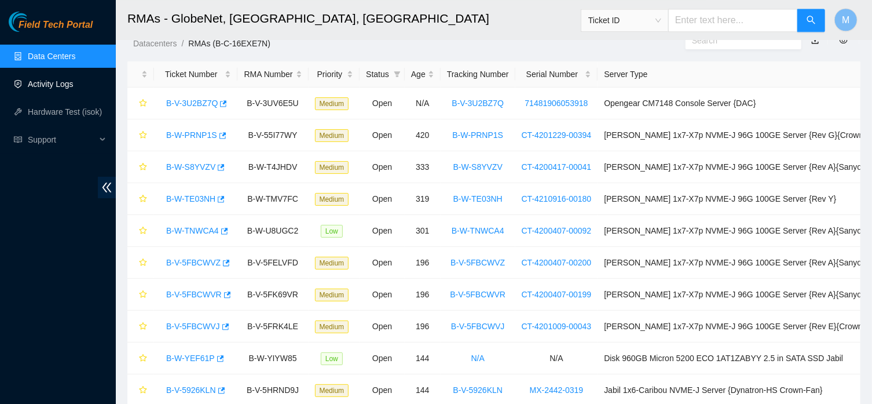
click at [43, 83] on link "Activity Logs" at bounding box center [51, 83] width 46 height 9
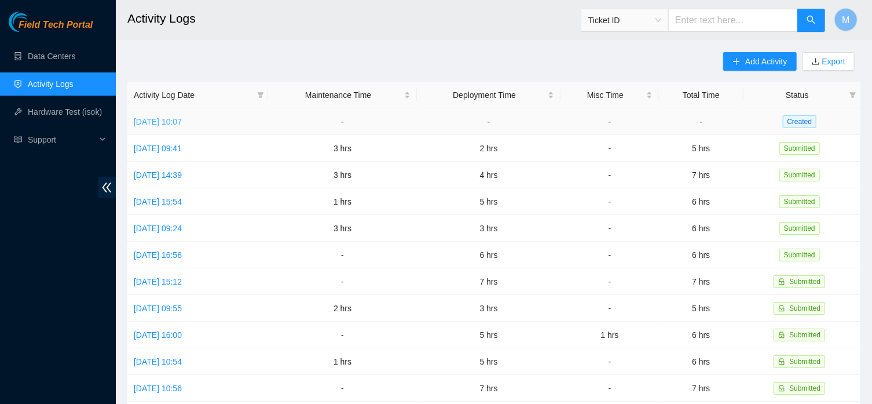
click at [155, 118] on link "[DATE] 10:07" at bounding box center [158, 121] width 48 height 9
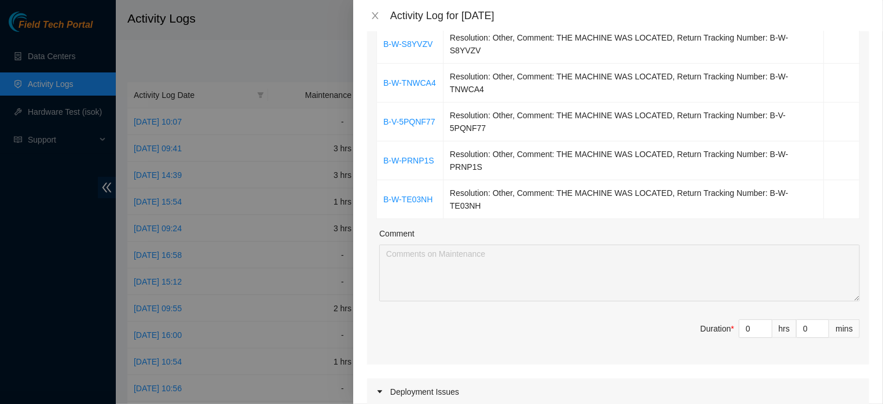
scroll to position [319, 0]
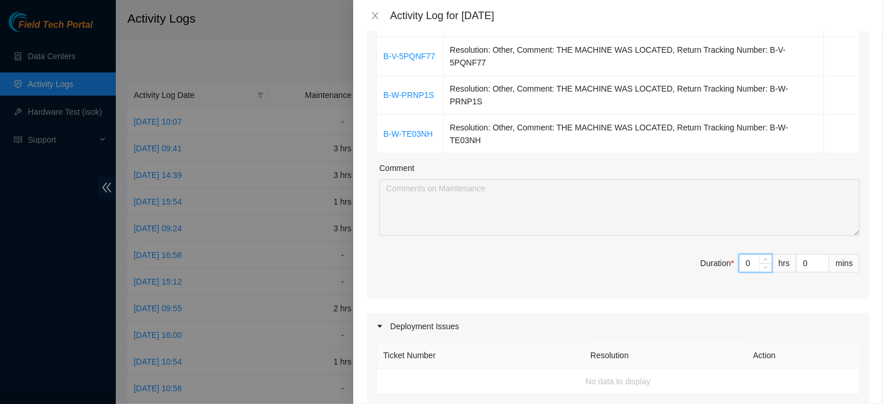
drag, startPoint x: 743, startPoint y: 291, endPoint x: 725, endPoint y: 293, distance: 18.6
click at [740, 272] on input "0" at bounding box center [756, 262] width 32 height 17
type input "1"
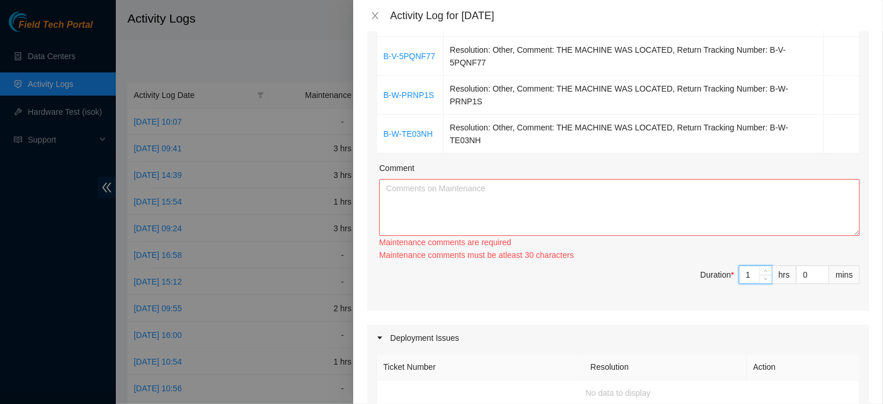
type input "1"
click at [401, 215] on textarea "Comment" at bounding box center [619, 207] width 481 height 57
paste textarea "LOCATION AND ORGANIZATION OF RMA SERVERS FOR COLLECTION WITH NO DATE YET EXPECT…"
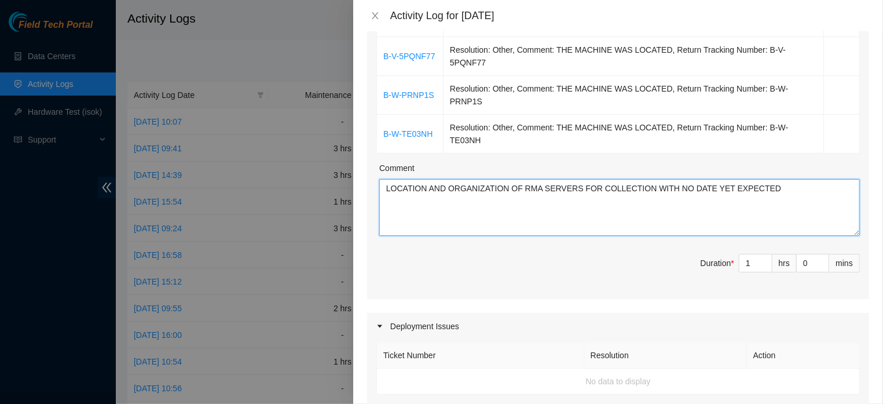
type textarea "LOCATION AND ORGANIZATION OF RMA SERVERS FOR COLLECTION WITH NO DATE YET EXPECT…"
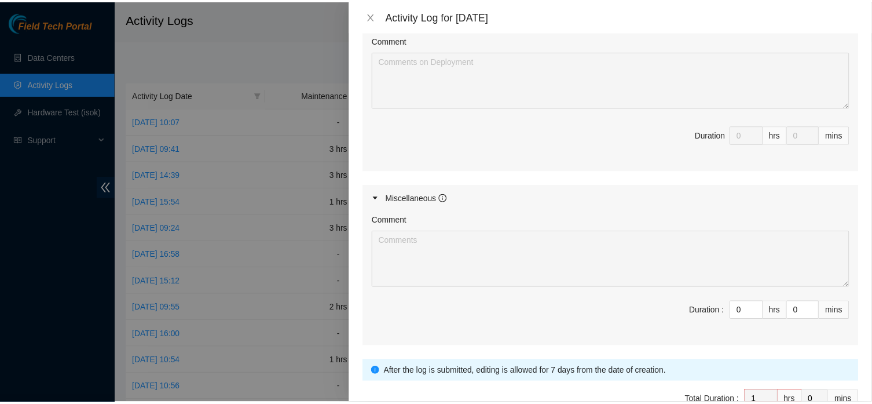
scroll to position [803, 0]
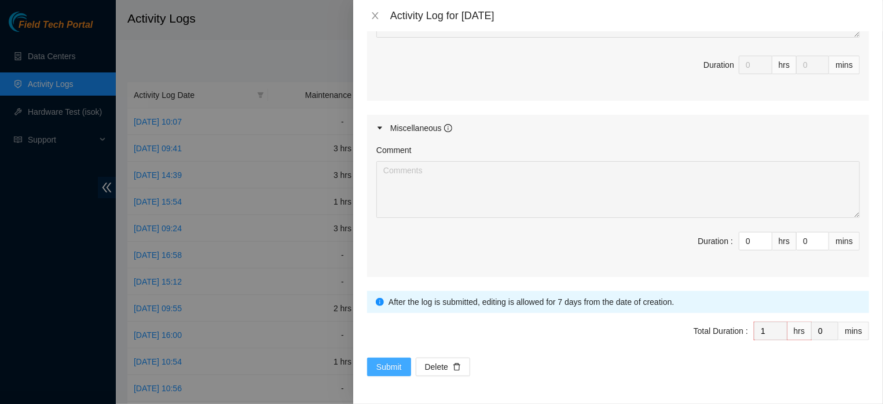
click at [384, 365] on span "Submit" at bounding box center [388, 366] width 25 height 13
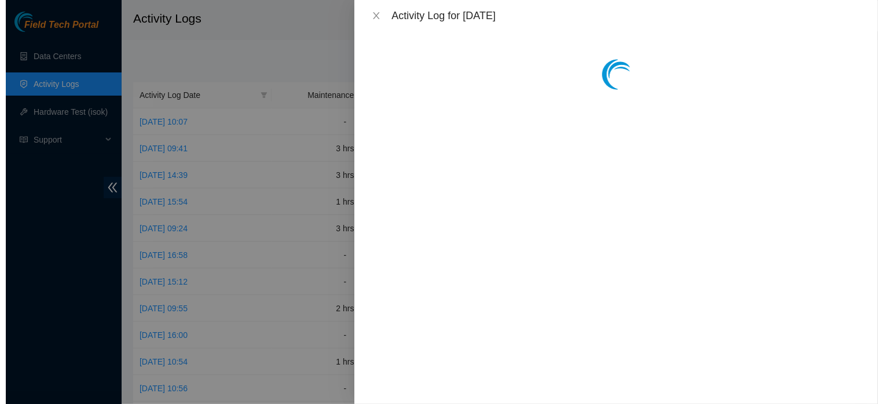
scroll to position [0, 0]
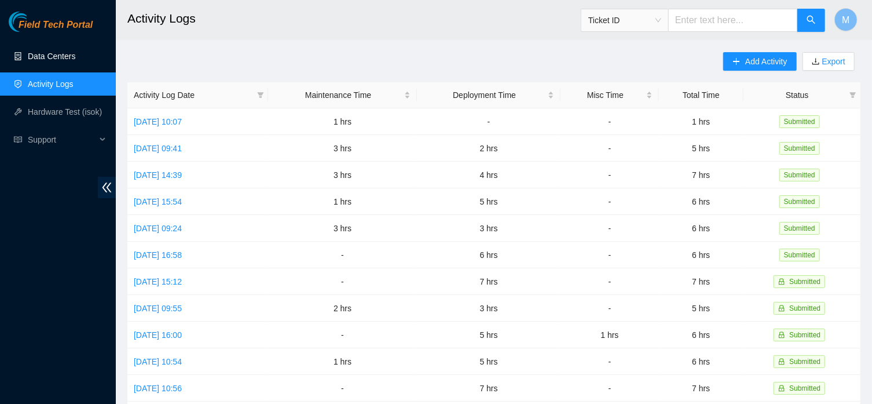
click at [46, 59] on link "Data Centers" at bounding box center [51, 56] width 47 height 9
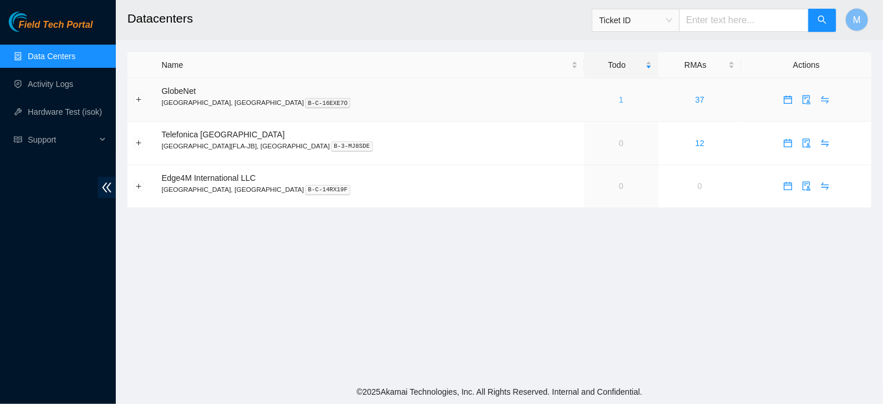
click at [619, 103] on link "1" at bounding box center [621, 99] width 5 height 9
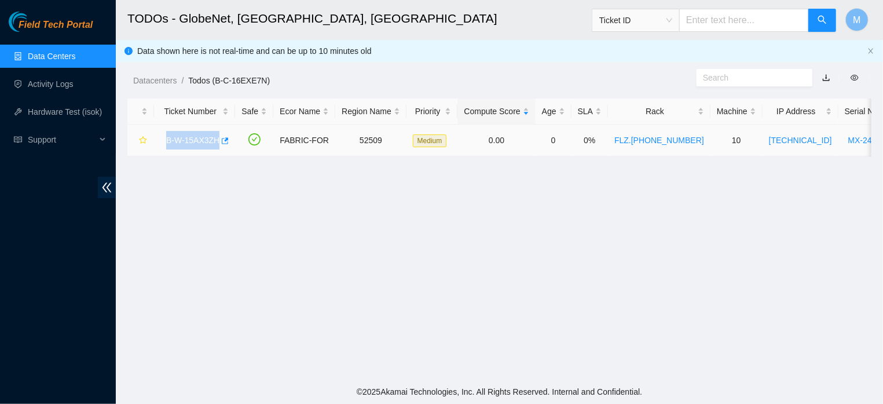
drag, startPoint x: 162, startPoint y: 140, endPoint x: 223, endPoint y: 155, distance: 62.5
click at [223, 155] on td "B-W-15AX3ZH" at bounding box center [194, 141] width 81 height 32
click at [68, 57] on link "Data Centers" at bounding box center [51, 56] width 47 height 9
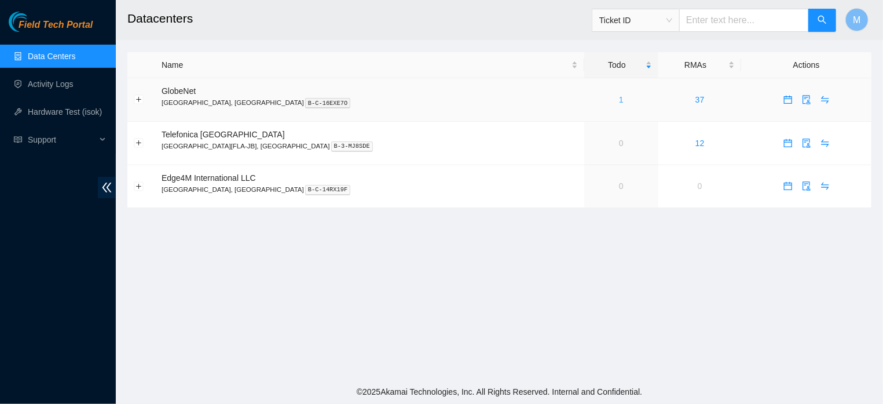
click at [619, 101] on link "1" at bounding box center [621, 99] width 5 height 9
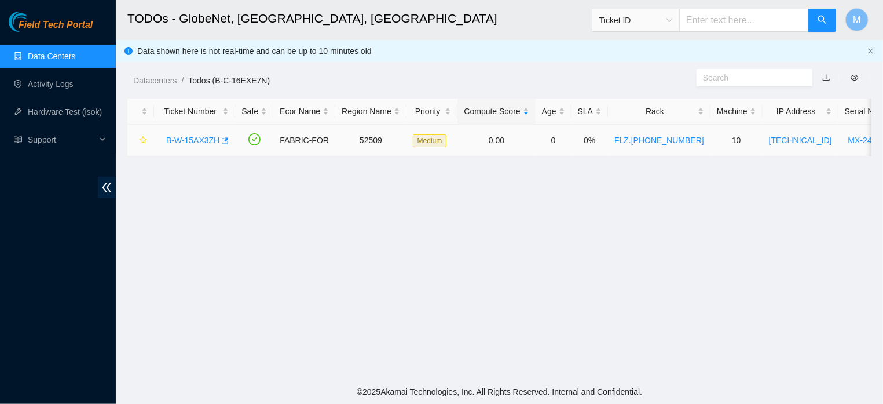
click at [188, 137] on link "B-W-15AX3ZH" at bounding box center [192, 140] width 53 height 9
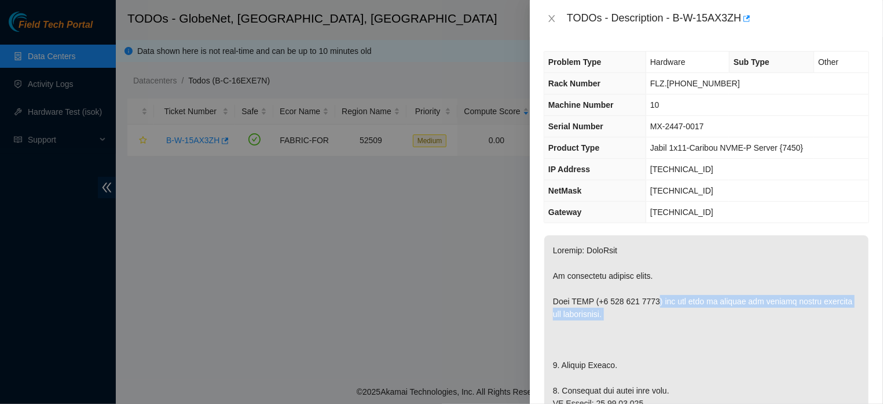
drag, startPoint x: 661, startPoint y: 301, endPoint x: 681, endPoint y: 324, distance: 30.4
click at [240, 250] on div at bounding box center [441, 202] width 883 height 404
click at [69, 93] on div at bounding box center [441, 202] width 883 height 404
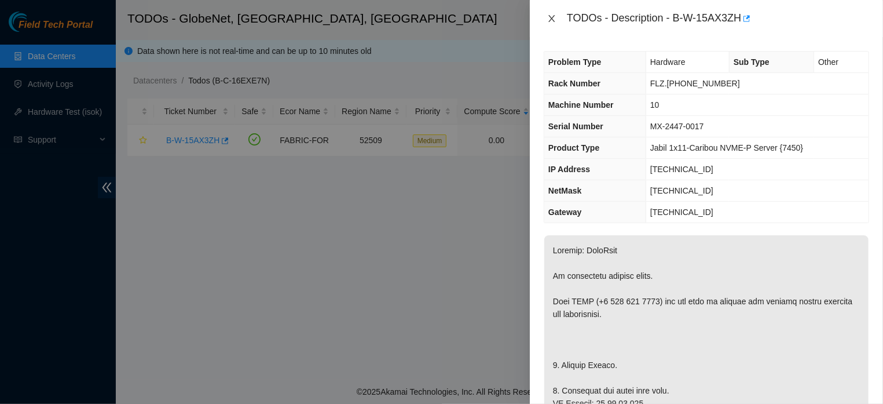
click at [553, 20] on icon "close" at bounding box center [551, 18] width 9 height 9
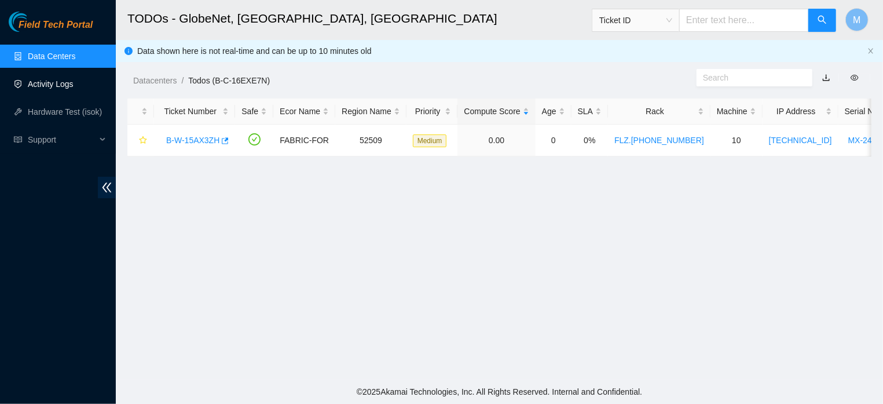
click at [51, 79] on link "Activity Logs" at bounding box center [51, 83] width 46 height 9
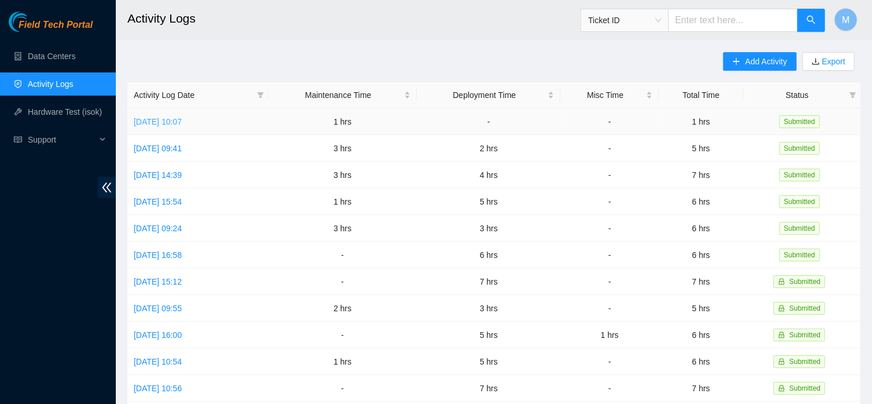
click at [182, 120] on link "[DATE] 10:07" at bounding box center [158, 121] width 48 height 9
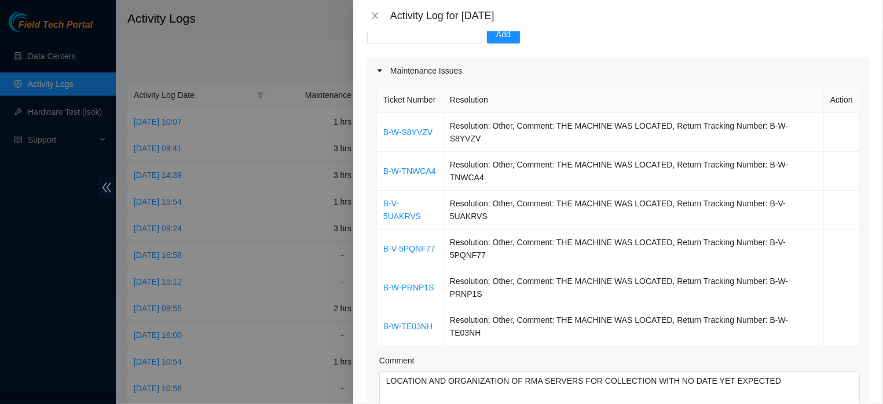
scroll to position [150, 0]
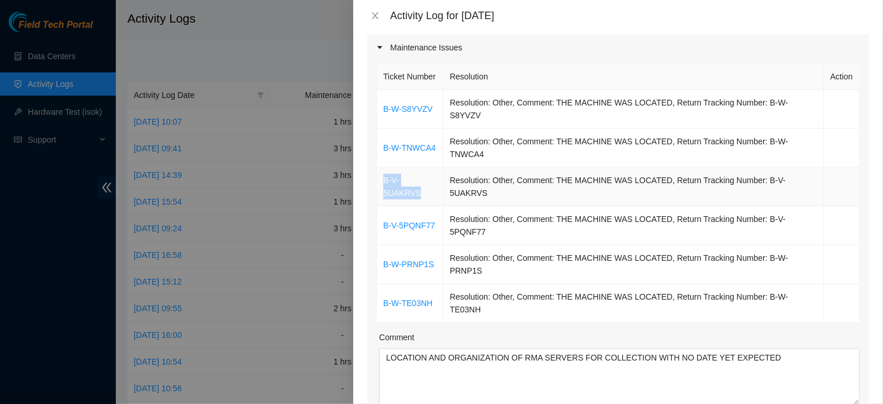
drag, startPoint x: 436, startPoint y: 203, endPoint x: 379, endPoint y: 208, distance: 57.0
click at [379, 206] on td "B-V-5UAKRVS" at bounding box center [410, 186] width 67 height 39
drag, startPoint x: 436, startPoint y: 238, endPoint x: 382, endPoint y: 247, distance: 54.0
click at [382, 245] on td "B-V-5PQNF77" at bounding box center [410, 225] width 67 height 39
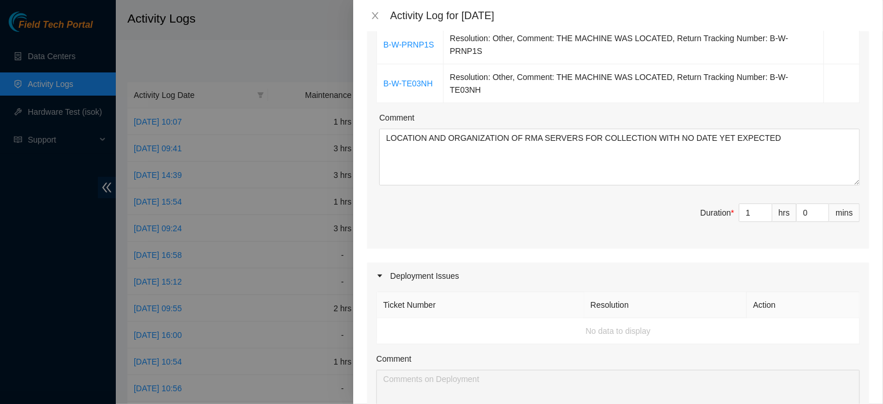
scroll to position [388, 0]
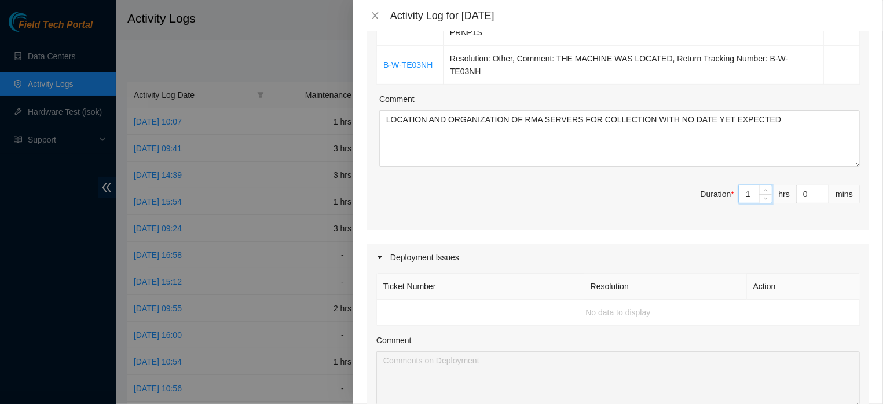
drag, startPoint x: 743, startPoint y: 221, endPoint x: 727, endPoint y: 224, distance: 15.5
click at [740, 203] on input "1" at bounding box center [756, 193] width 32 height 17
type input "2"
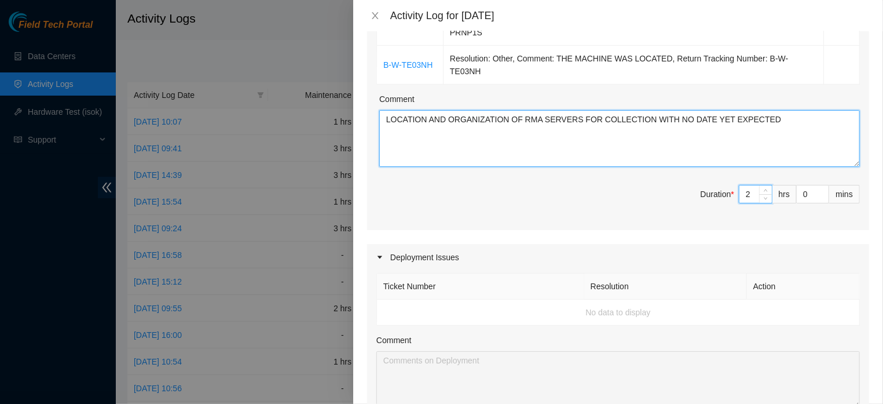
click at [781, 166] on textarea "LOCATION AND ORGANIZATION OF RMA SERVERS FOR COLLECTION WITH NO DATE YET EXPECT…" at bounding box center [619, 138] width 481 height 57
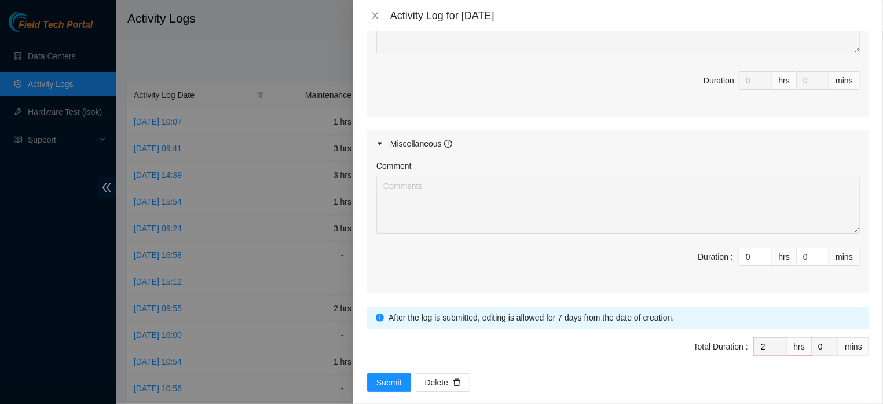
scroll to position [803, 0]
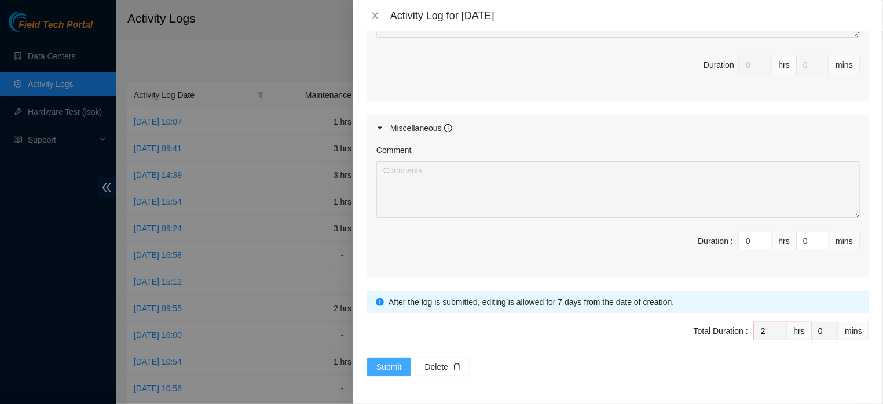
click at [379, 365] on span "Submit" at bounding box center [388, 366] width 25 height 13
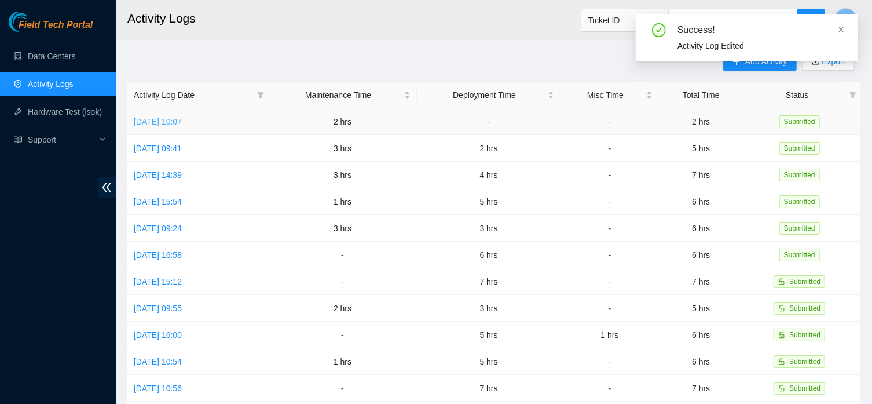
click at [182, 123] on link "[DATE] 10:07" at bounding box center [158, 121] width 48 height 9
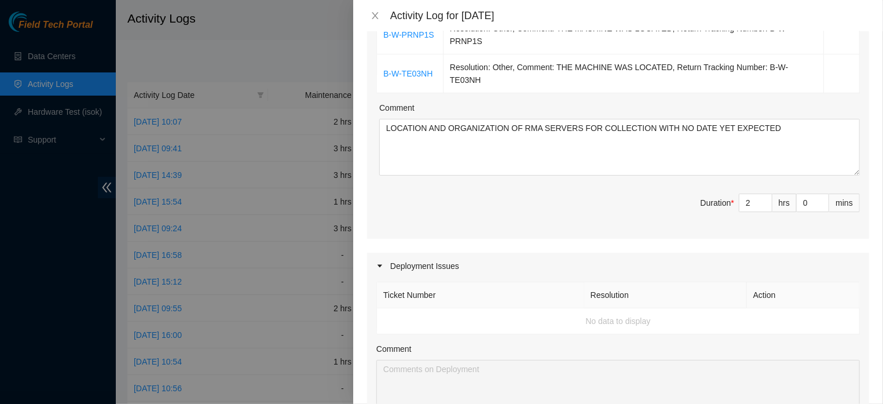
scroll to position [384, 0]
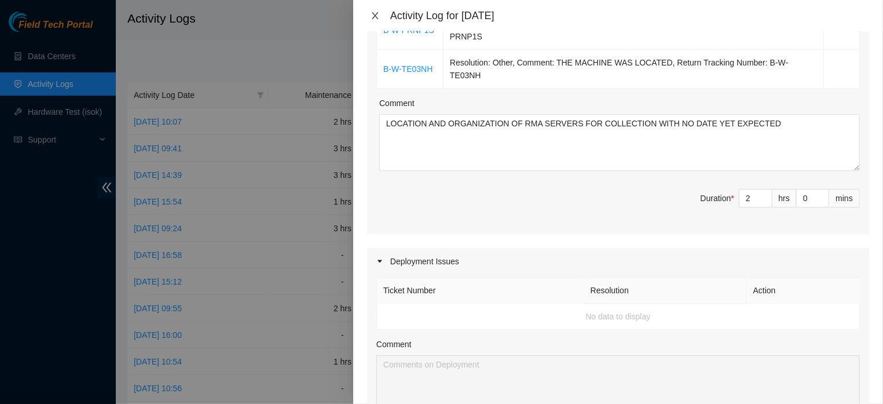
click at [372, 16] on icon "close" at bounding box center [375, 15] width 9 height 9
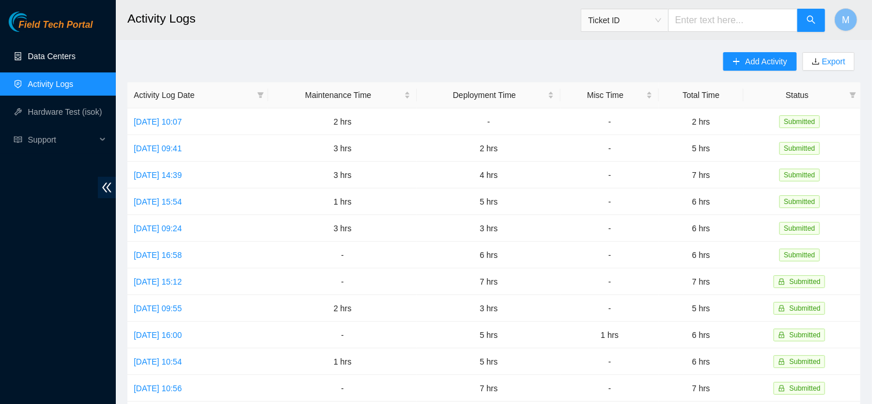
click at [60, 61] on link "Data Centers" at bounding box center [51, 56] width 47 height 9
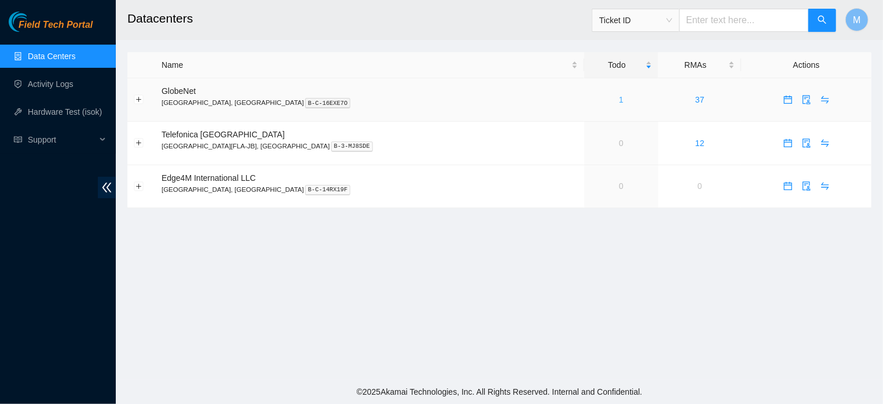
click at [619, 101] on link "1" at bounding box center [621, 99] width 5 height 9
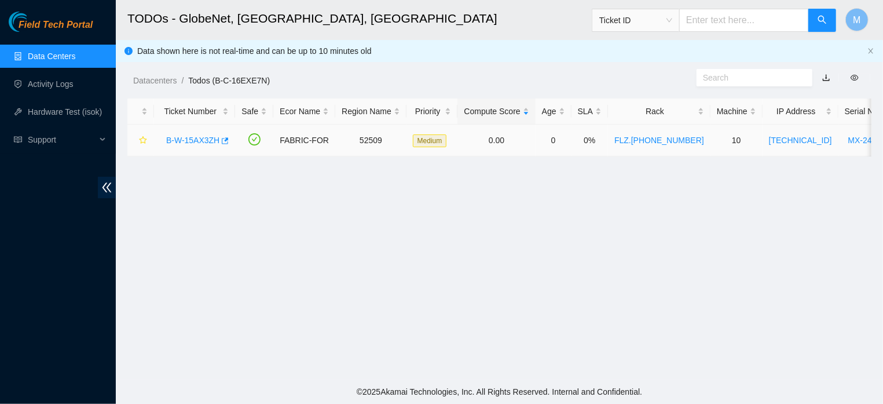
click at [189, 137] on link "B-W-15AX3ZH" at bounding box center [192, 140] width 53 height 9
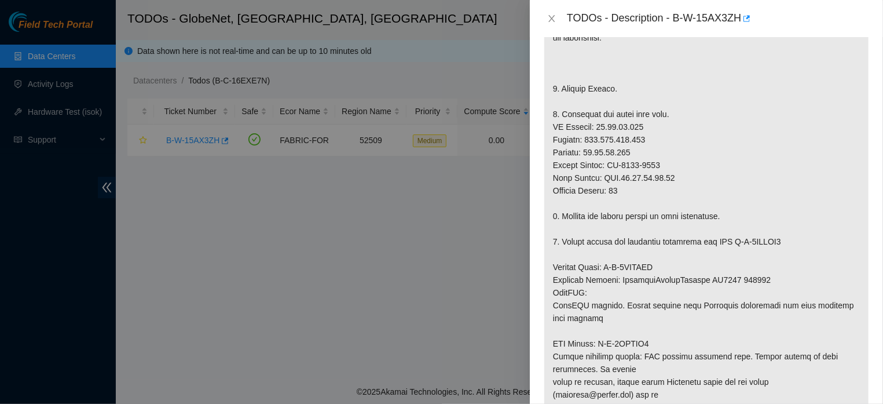
scroll to position [281, 0]
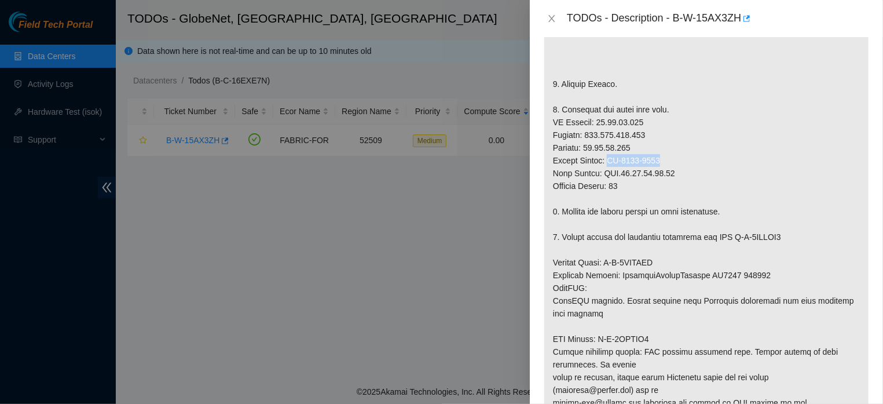
drag, startPoint x: 615, startPoint y: 162, endPoint x: 671, endPoint y: 156, distance: 56.5
click at [671, 156] on p at bounding box center [706, 217] width 324 height 527
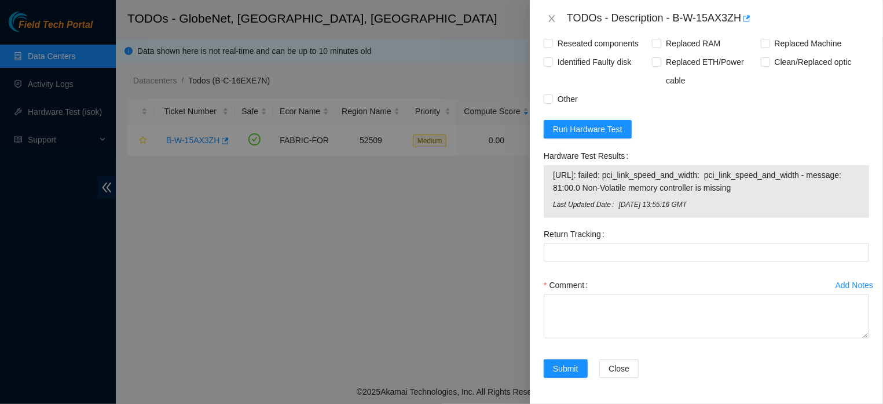
scroll to position [883, 0]
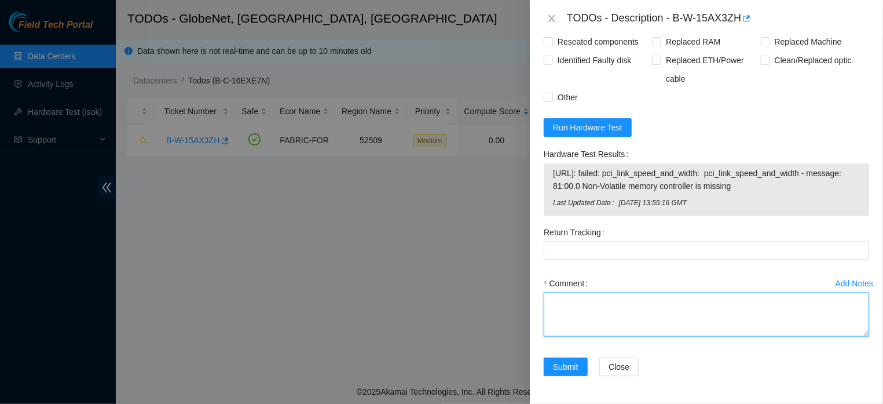
click at [626, 321] on textarea "Comment" at bounding box center [707, 315] width 326 height 44
paste textarea "MX-2449-0079"
type textarea "MX-2449-0079"
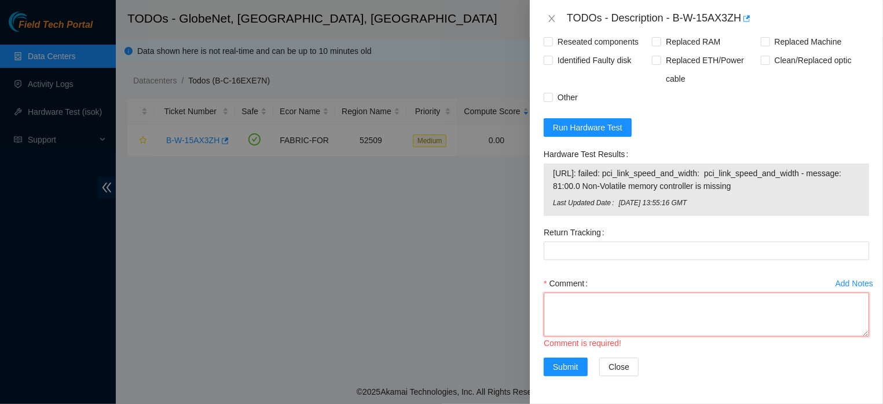
click at [573, 297] on textarea "Comment" at bounding box center [707, 315] width 326 height 44
paste textarea "Machine exchange, rescue (23.0.3), configurations and IS0K testing were perform…"
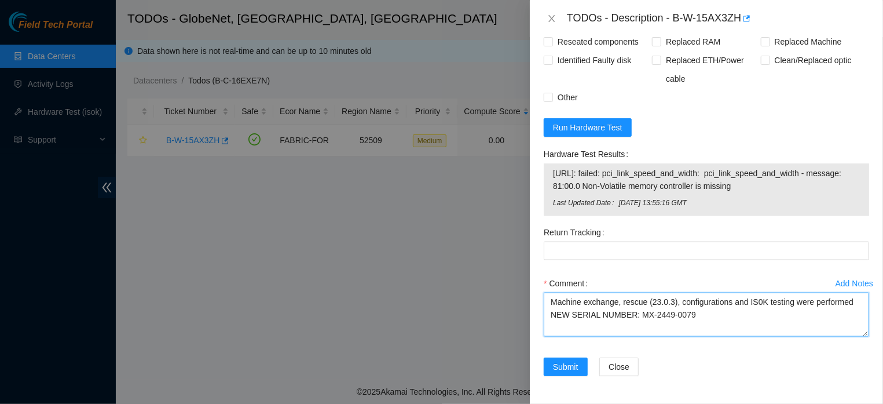
type textarea "Machine exchange, rescue (23.0.3), configurations and IS0K testing were perform…"
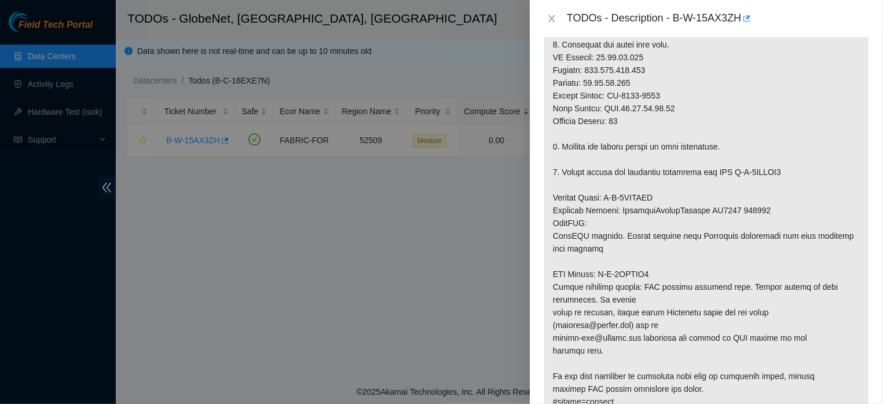
scroll to position [332, 0]
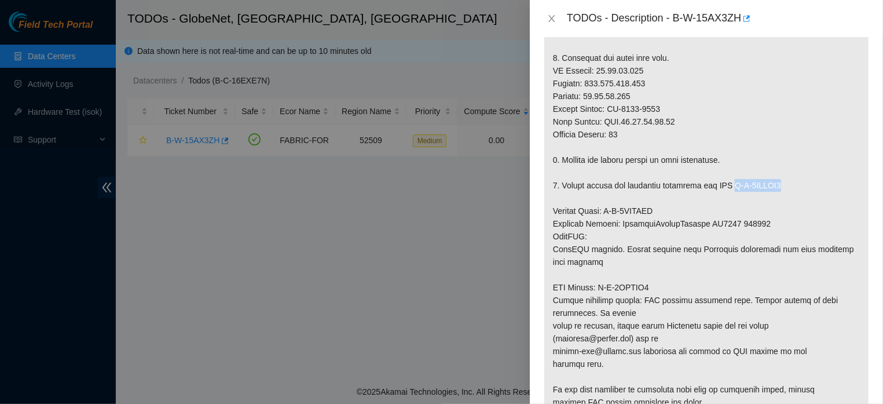
drag, startPoint x: 740, startPoint y: 187, endPoint x: 791, endPoint y: 188, distance: 51.6
click at [791, 188] on p at bounding box center [706, 166] width 324 height 527
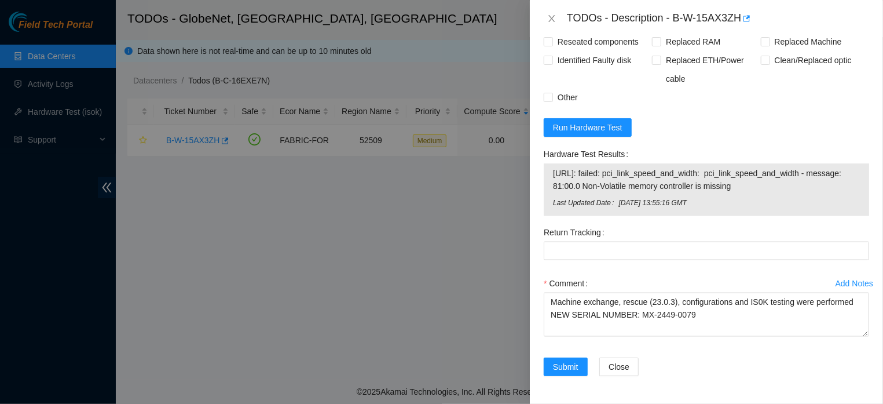
scroll to position [882, 0]
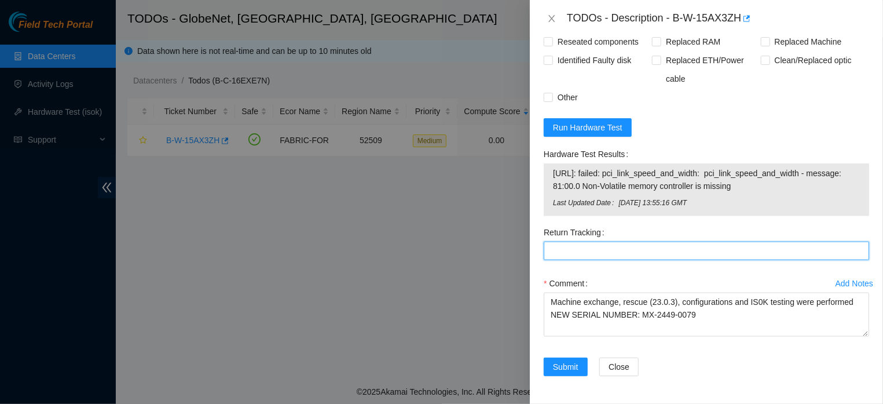
click at [639, 242] on Tracking "Return Tracking" at bounding box center [707, 251] width 326 height 19
paste Tracking "B-V-5URZPR4"
type Tracking "B-V-5URZPR4"
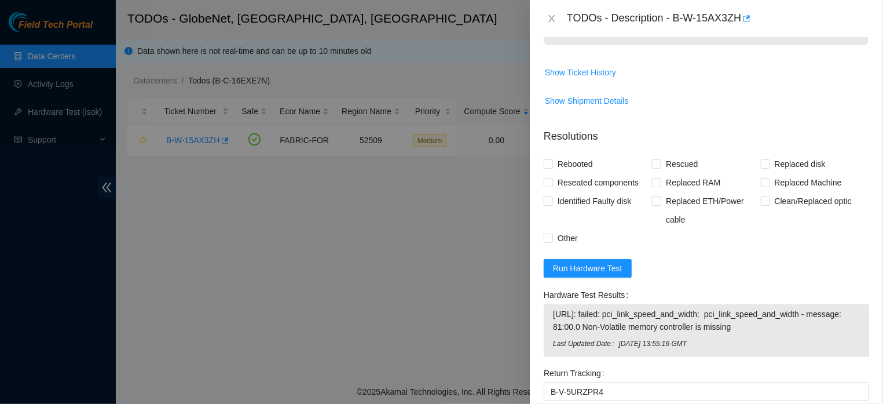
scroll to position [715, 0]
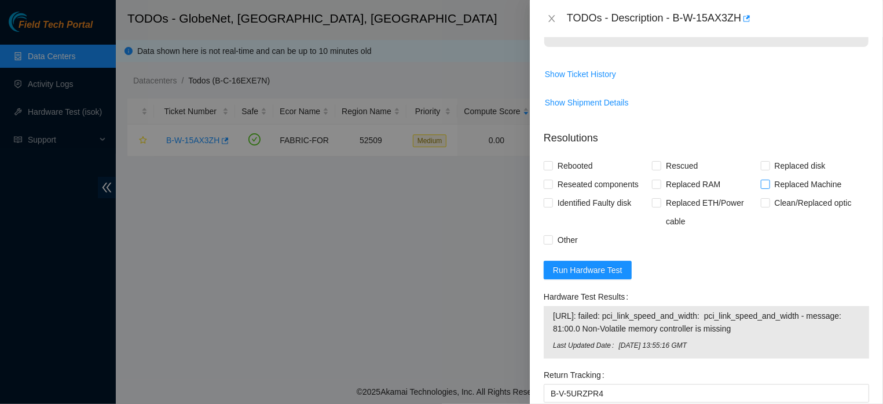
click at [761, 187] on input "Replaced Machine" at bounding box center [765, 184] width 8 height 8
checkbox input "true"
click at [656, 164] on input "Rescued" at bounding box center [656, 165] width 8 height 8
checkbox input "true"
click at [545, 240] on input "Other" at bounding box center [548, 239] width 8 height 8
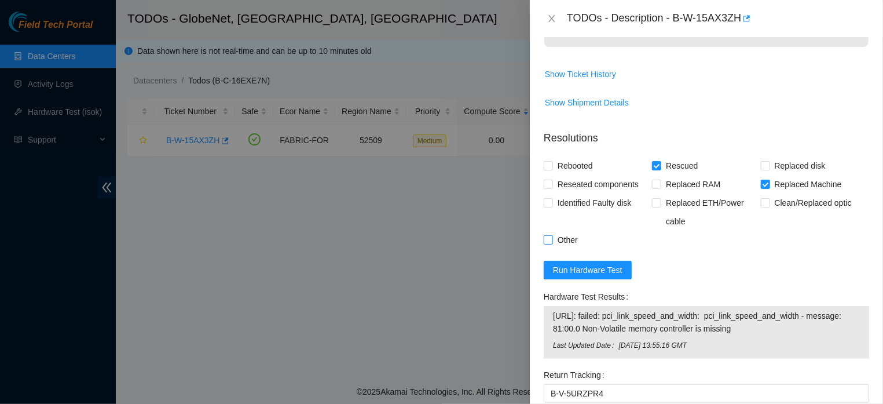
checkbox input "true"
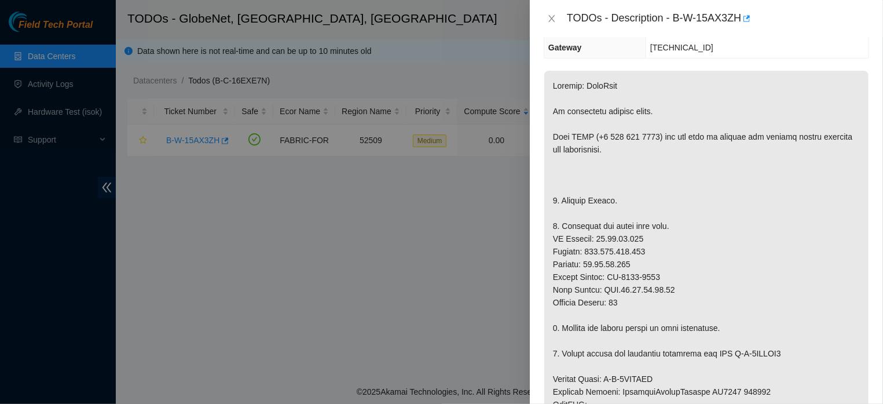
scroll to position [144, 0]
